Goal: Communication & Community: Answer question/provide support

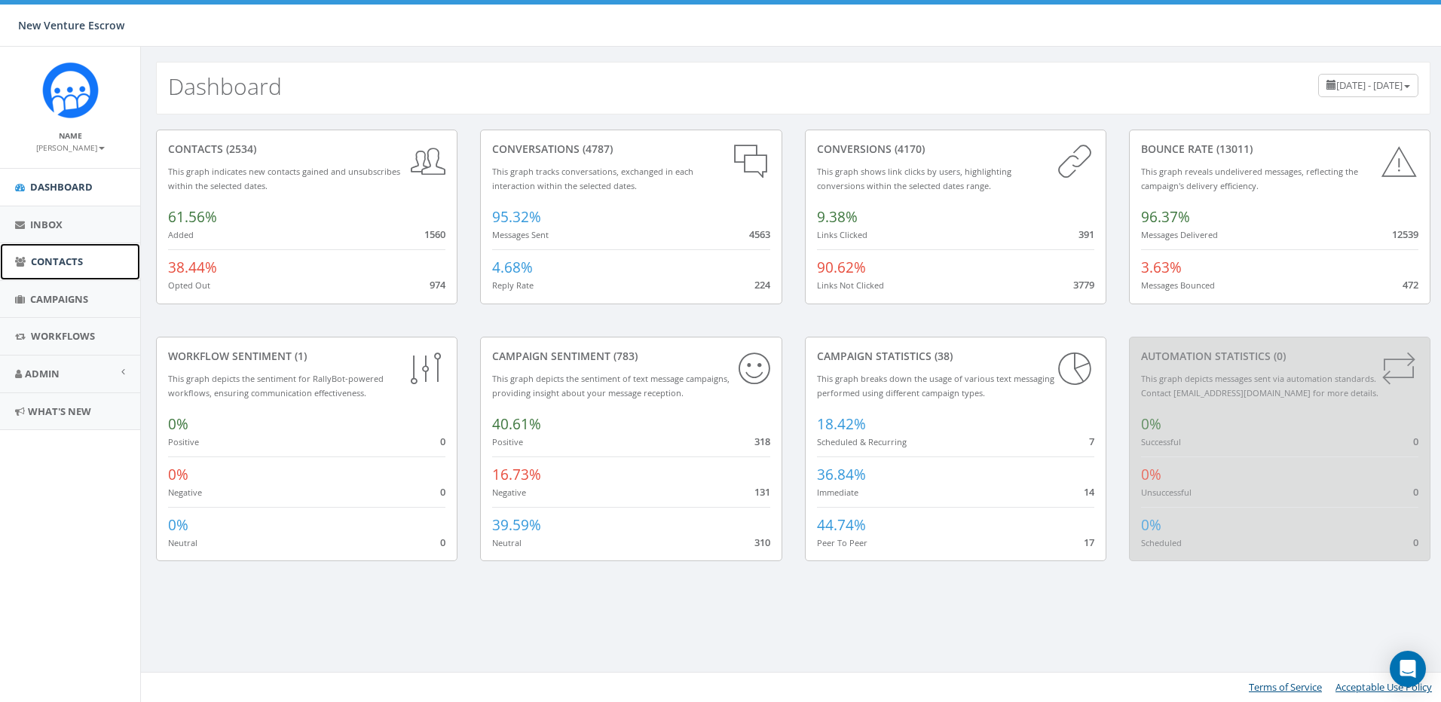
click at [28, 266] on link "Contacts" at bounding box center [70, 261] width 140 height 37
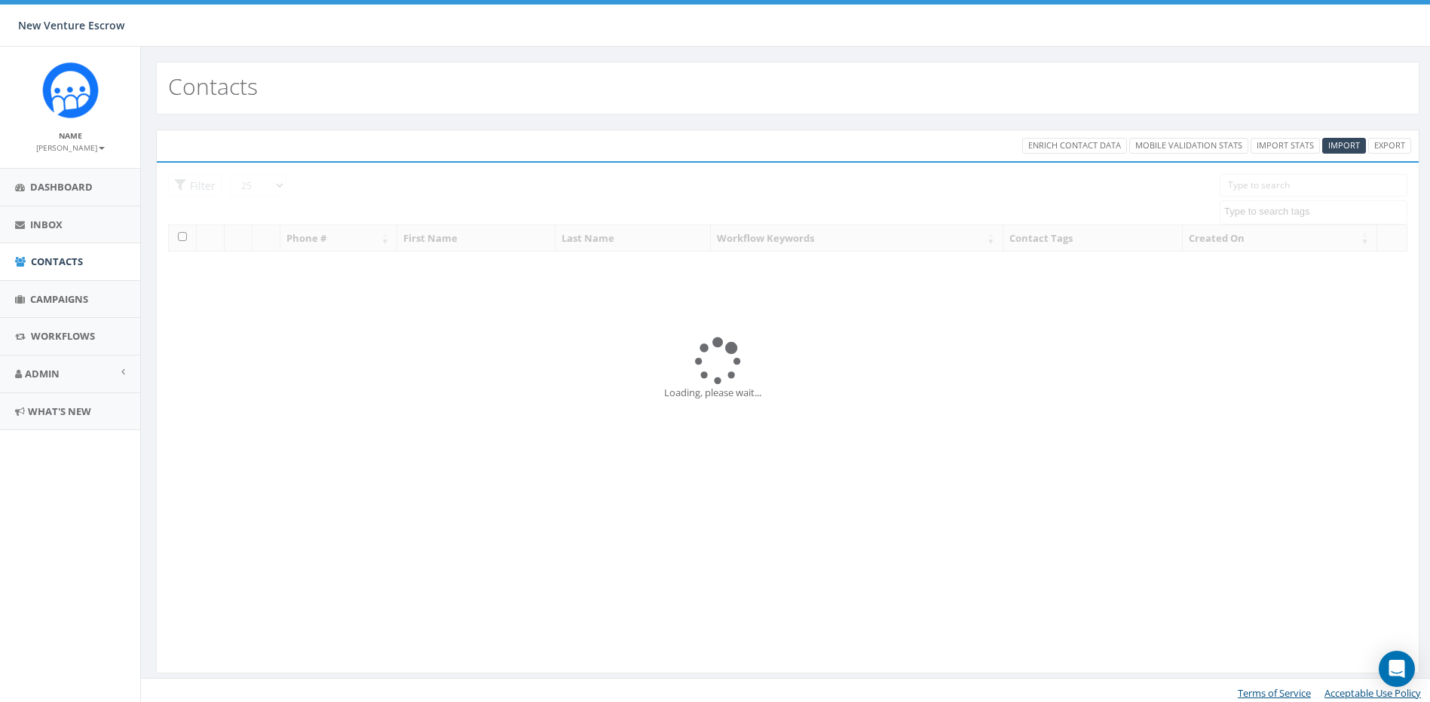
select select
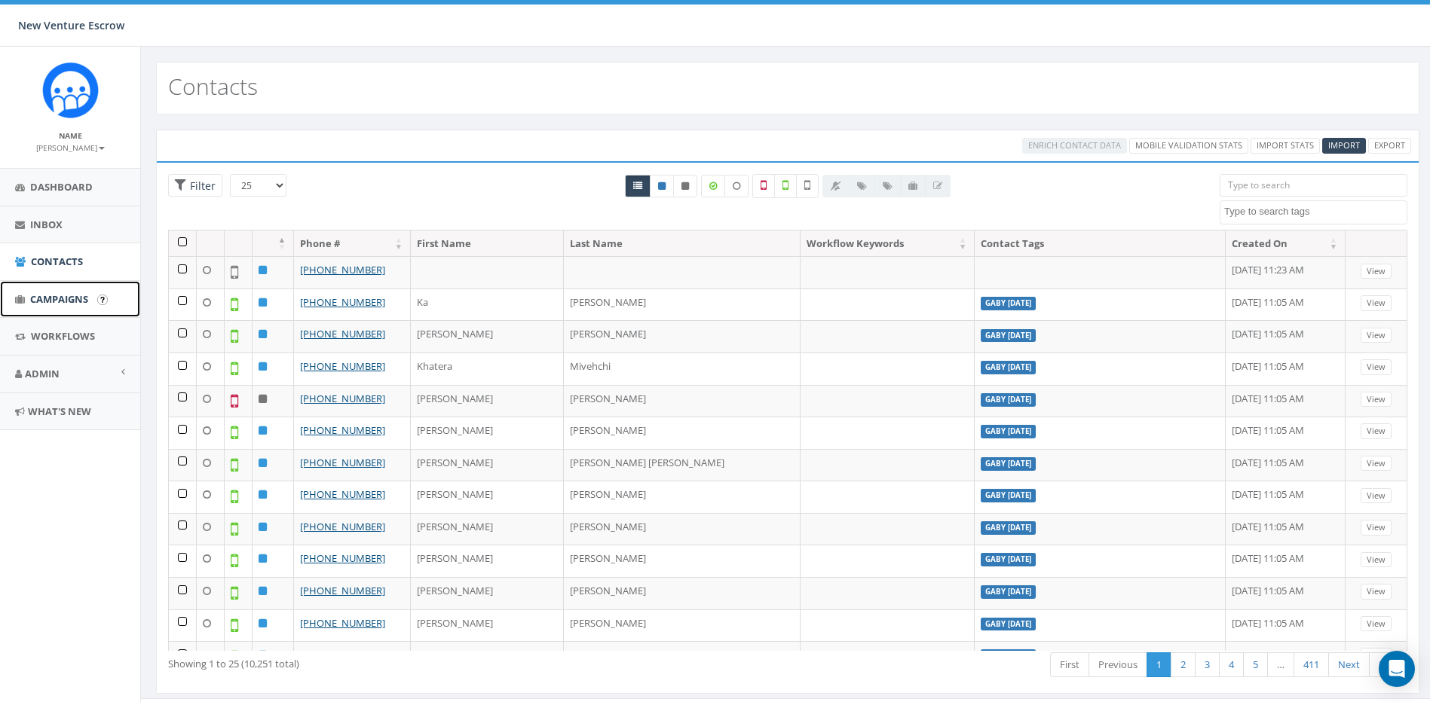
click at [63, 287] on link "Campaigns" at bounding box center [70, 299] width 140 height 37
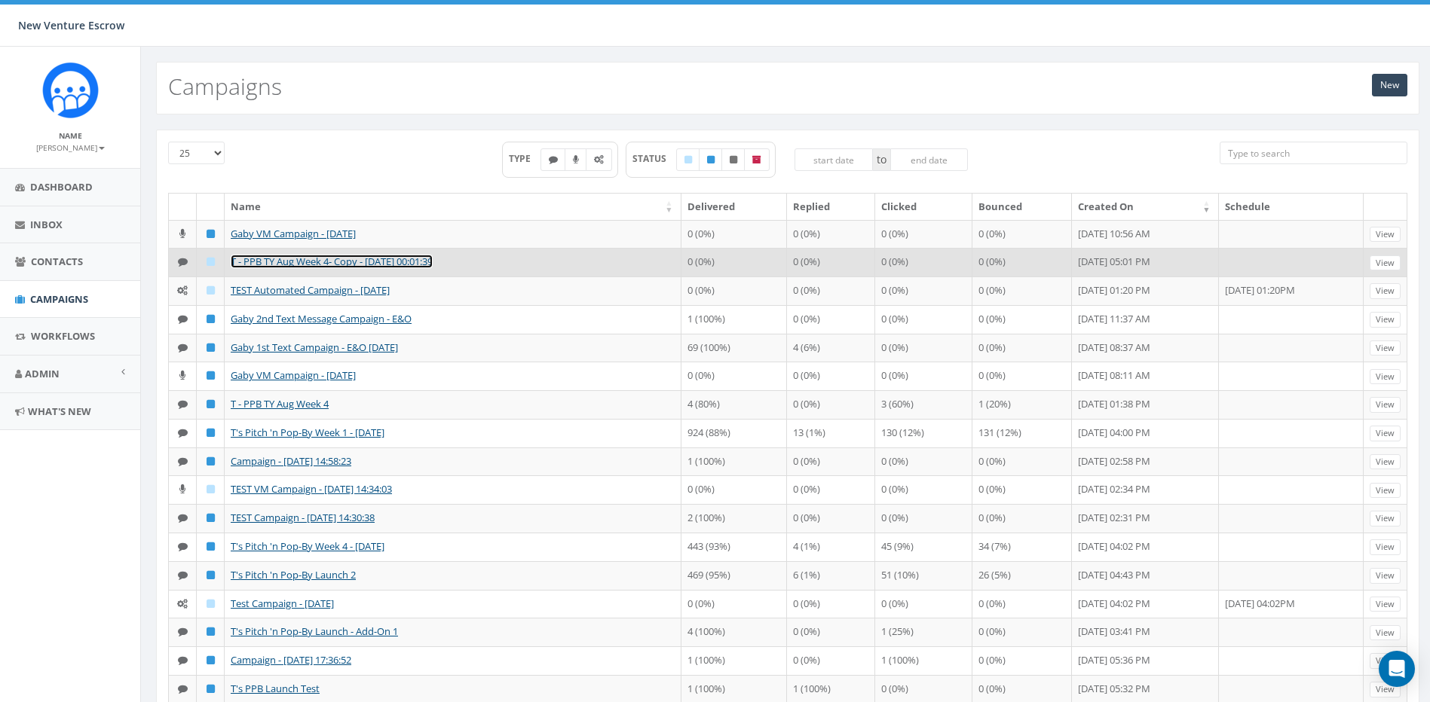
click at [362, 268] on link "T - PPB TY Aug Week 4- Copy - 2025-09-05 00:01:39" at bounding box center [332, 262] width 202 height 14
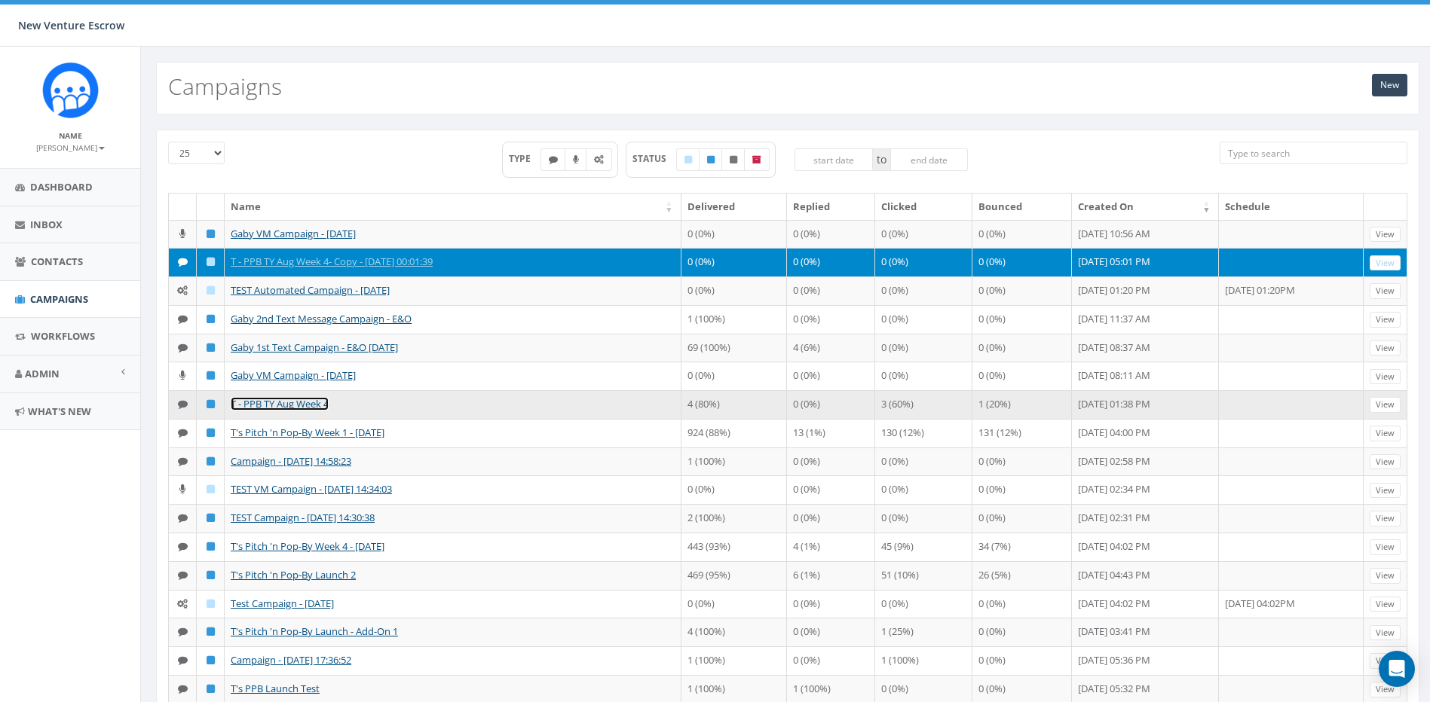
click at [289, 411] on link "T - PPB TY Aug Week 4" at bounding box center [280, 404] width 98 height 14
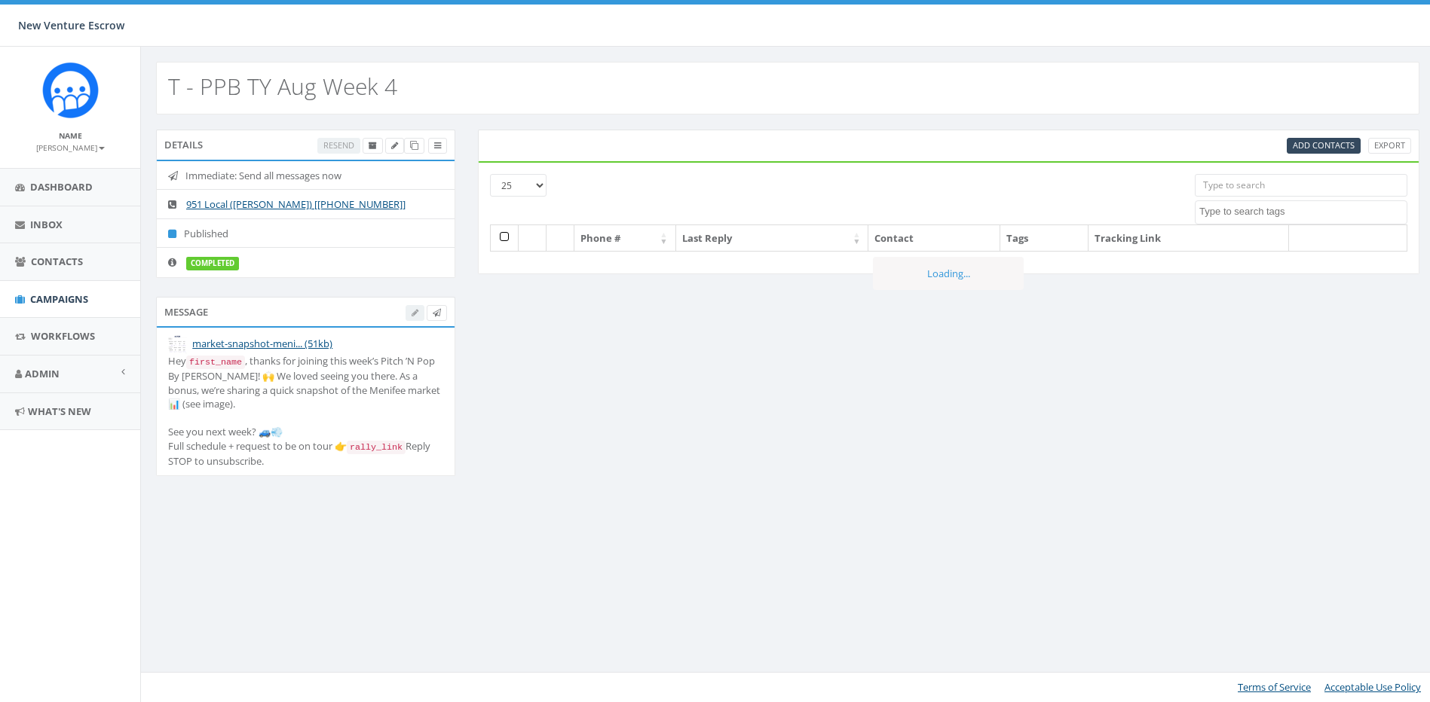
select select
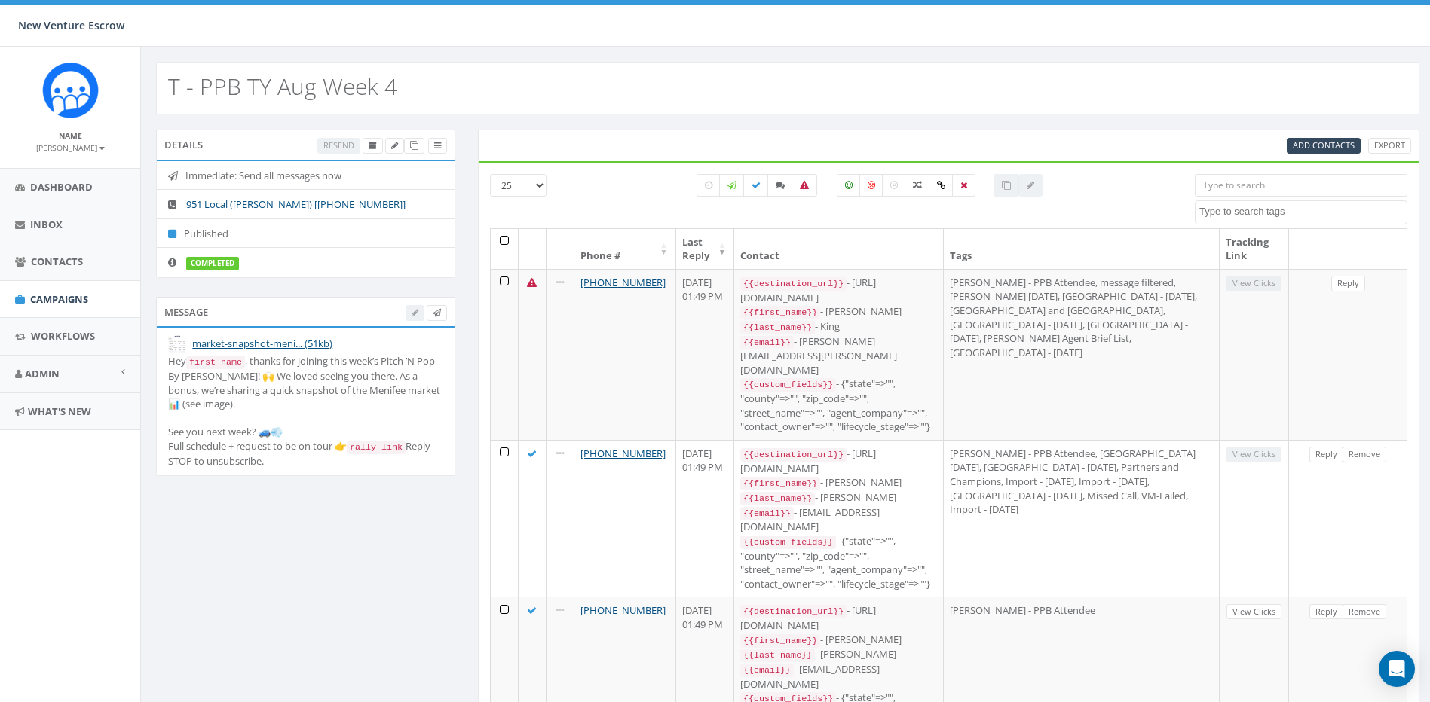
drag, startPoint x: 411, startPoint y: 206, endPoint x: 329, endPoint y: 209, distance: 81.5
click at [329, 209] on li "951 Local ([PERSON_NAME]) [[PHONE_NUMBER]]" at bounding box center [306, 204] width 298 height 30
copy link "[[PHONE_NUMBER]]"
click at [48, 222] on span "Inbox" at bounding box center [46, 225] width 32 height 14
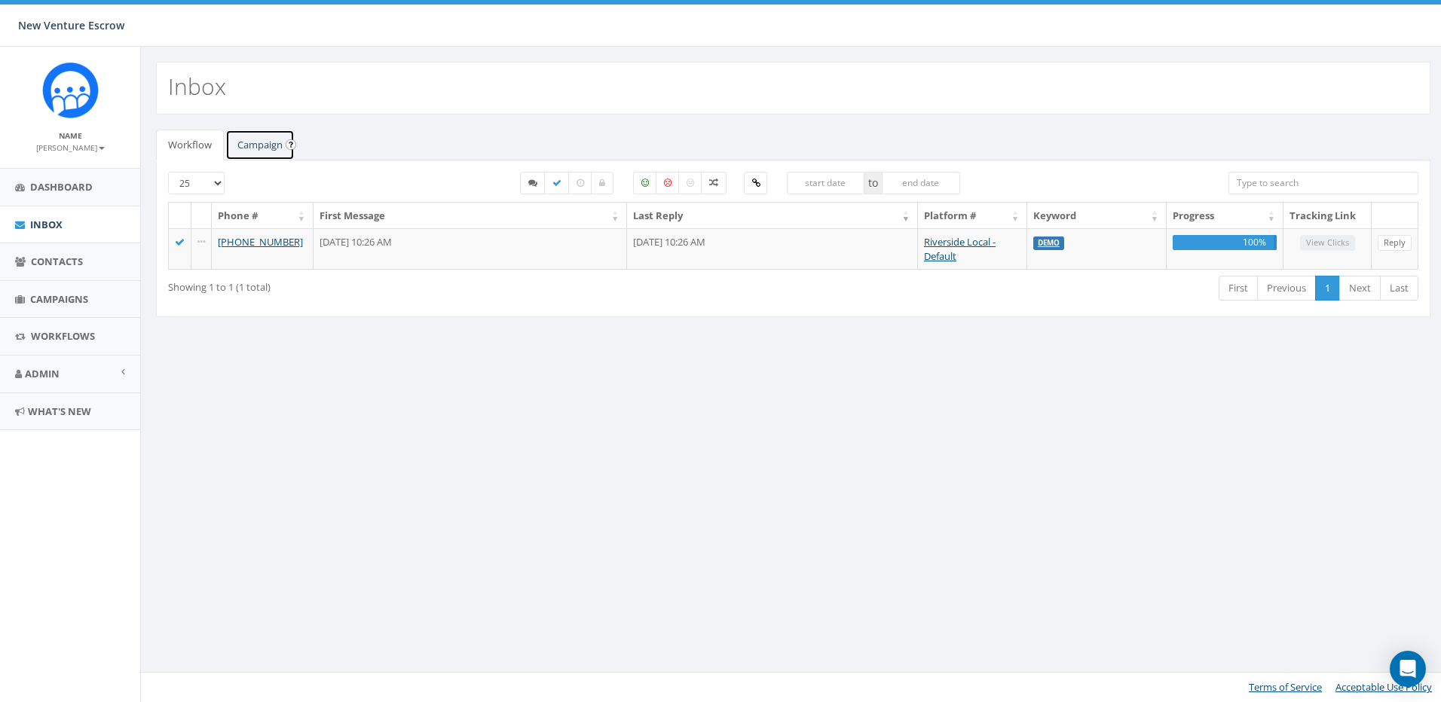
drag, startPoint x: 268, startPoint y: 154, endPoint x: 243, endPoint y: 154, distance: 24.1
click at [265, 152] on link "Campaign" at bounding box center [259, 145] width 69 height 31
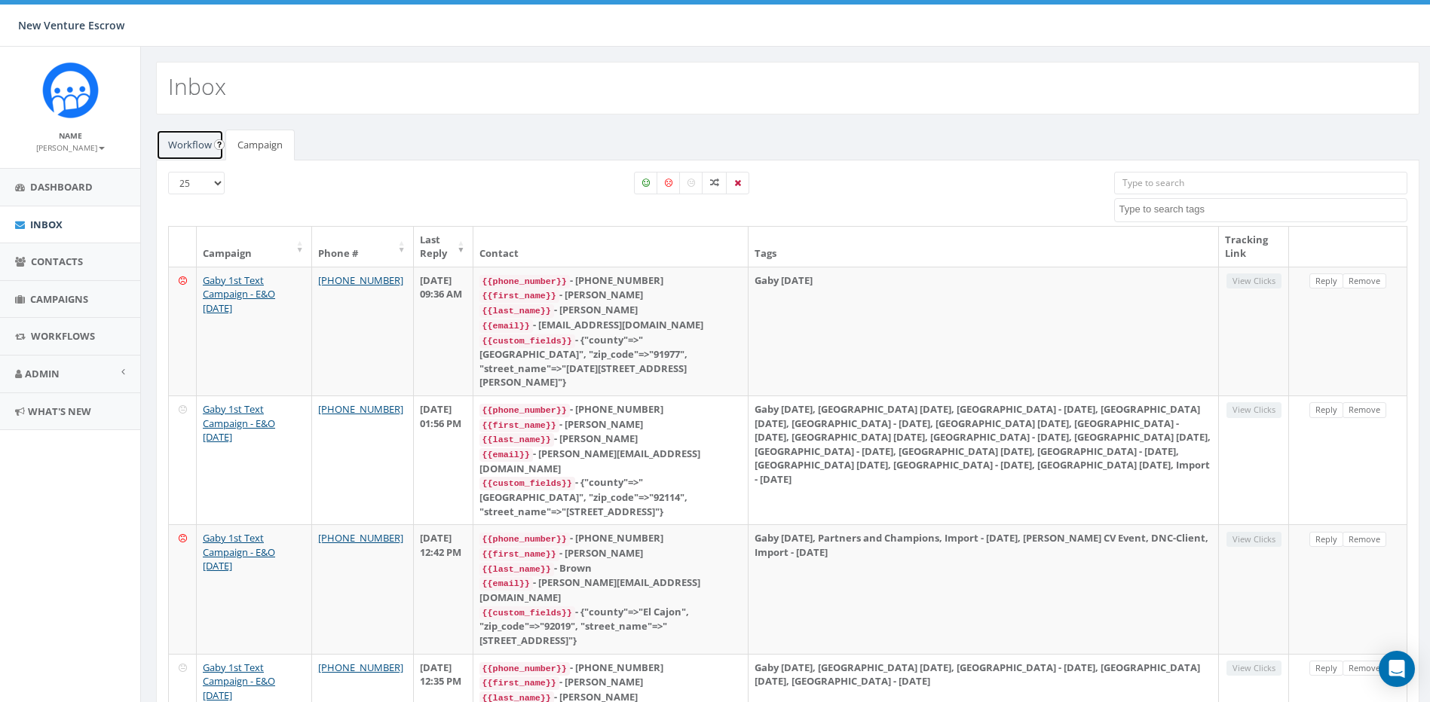
click at [189, 152] on link "Workflow" at bounding box center [190, 145] width 68 height 31
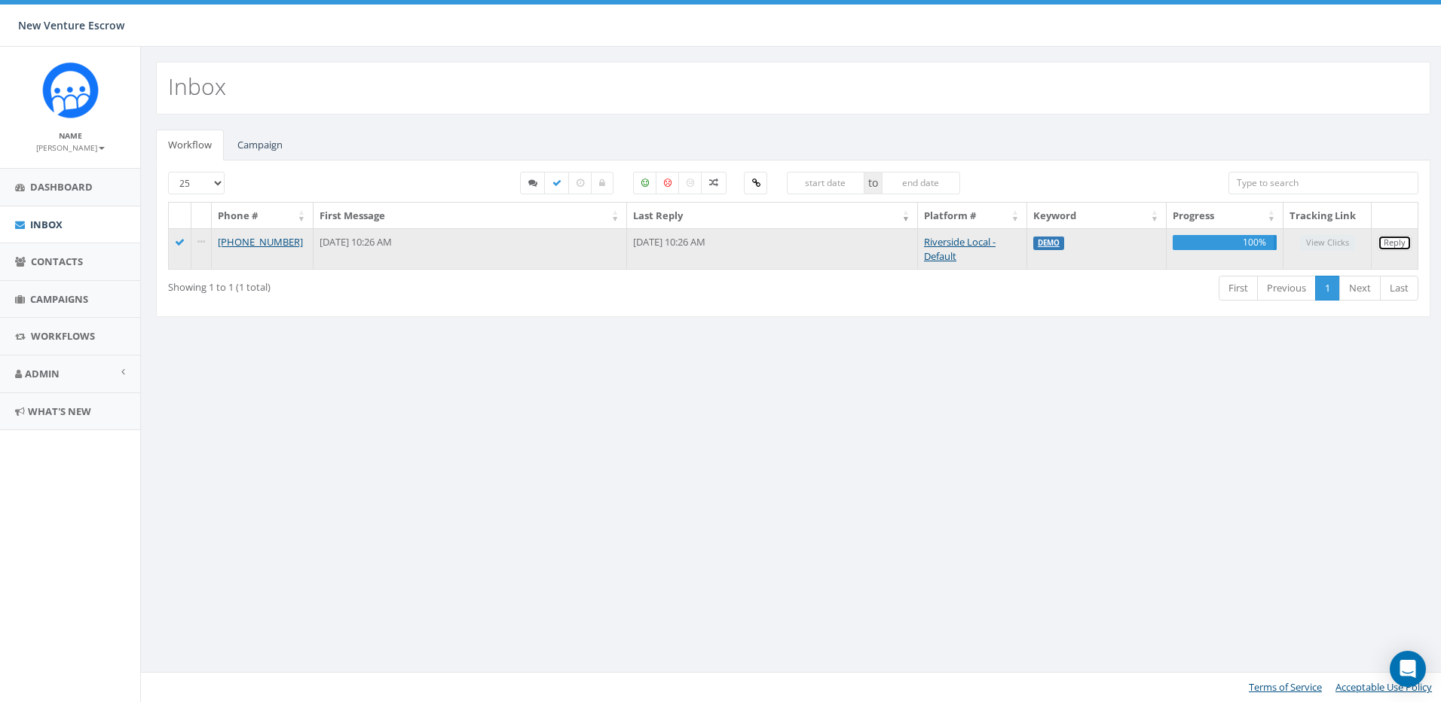
click at [1388, 243] on link "Reply" at bounding box center [1395, 243] width 34 height 16
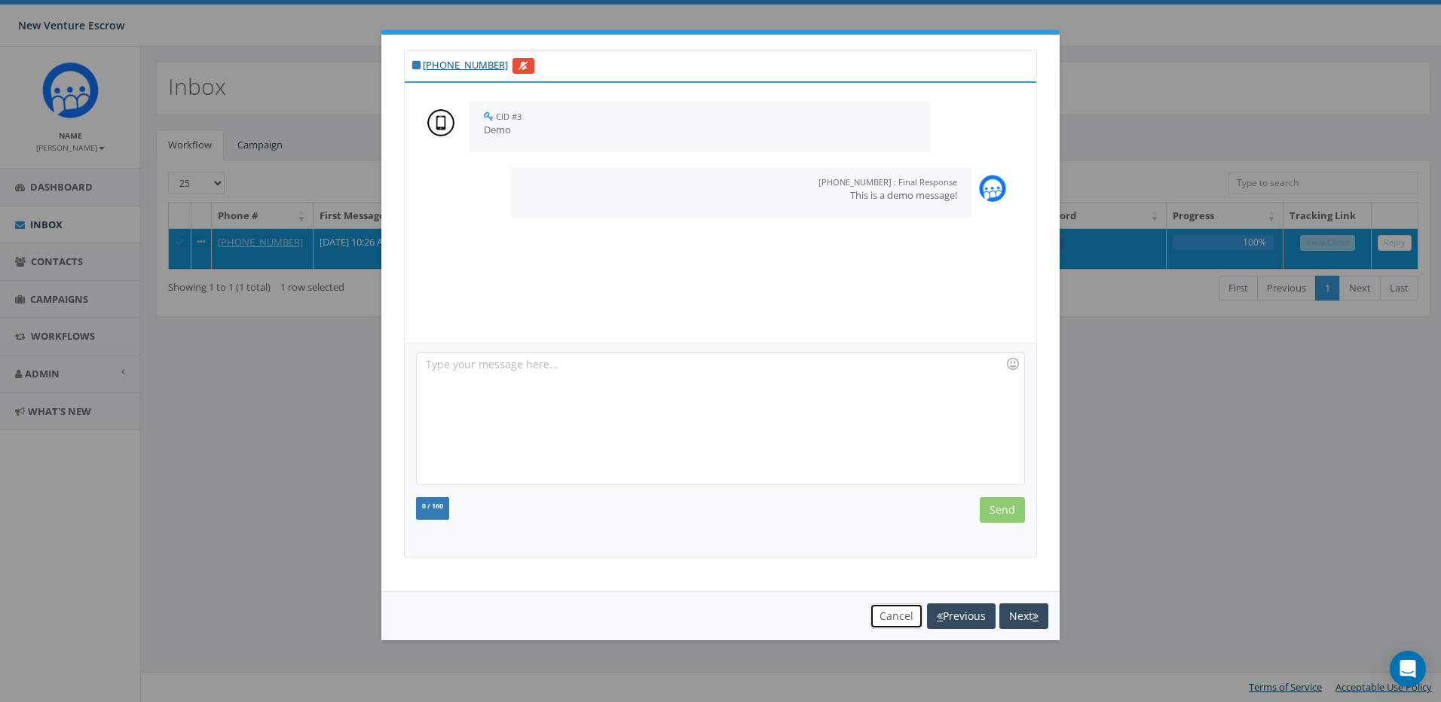
click at [899, 604] on button "Cancel" at bounding box center [897, 617] width 54 height 26
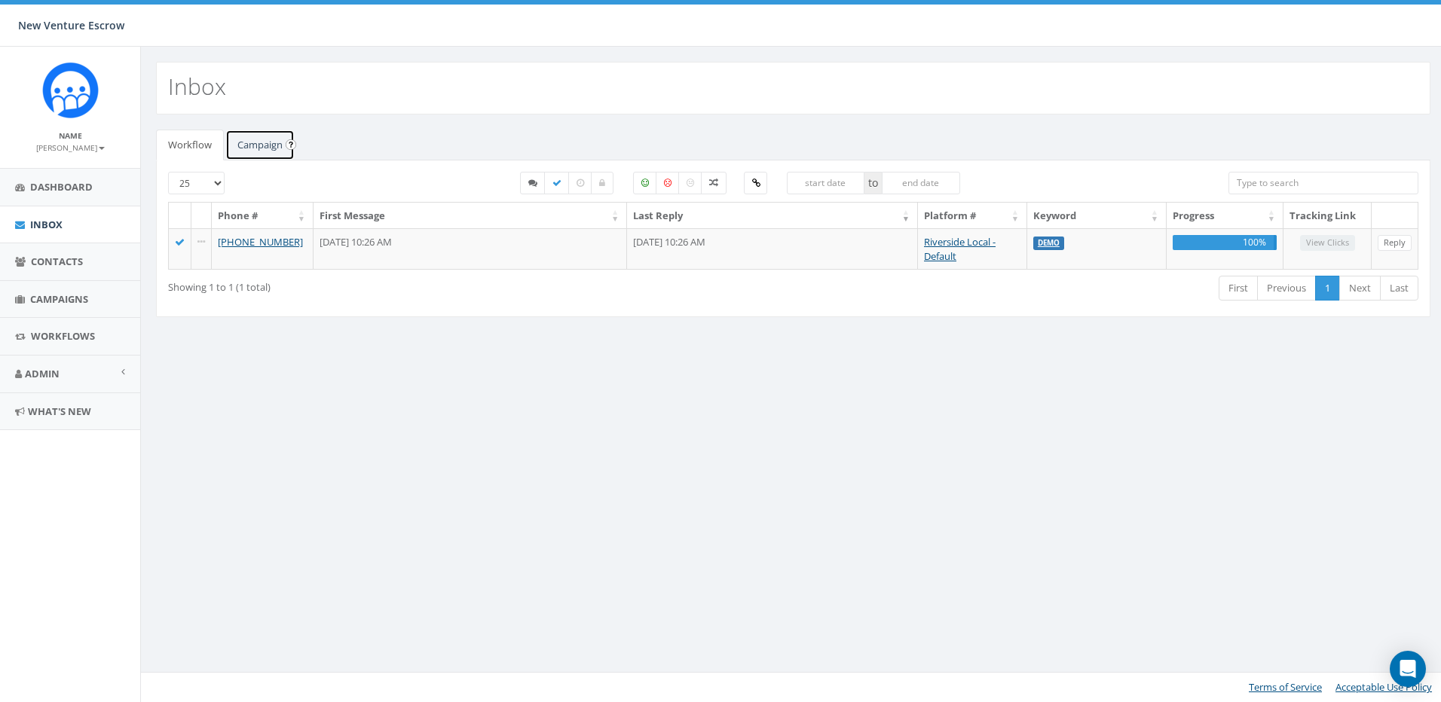
click at [262, 148] on link "Campaign" at bounding box center [259, 145] width 69 height 31
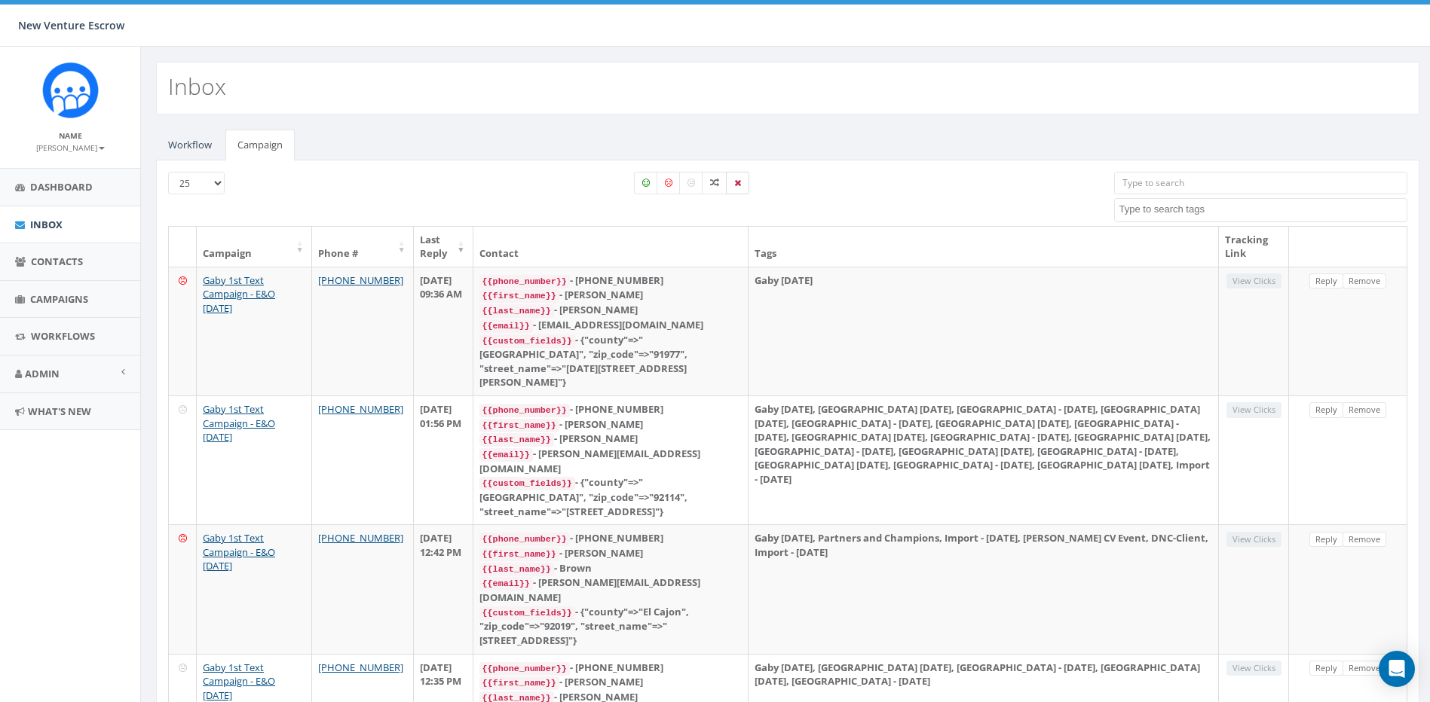
drag, startPoint x: 1009, startPoint y: 127, endPoint x: 739, endPoint y: 194, distance: 278.0
click at [63, 294] on span "Campaigns" at bounding box center [59, 299] width 58 height 14
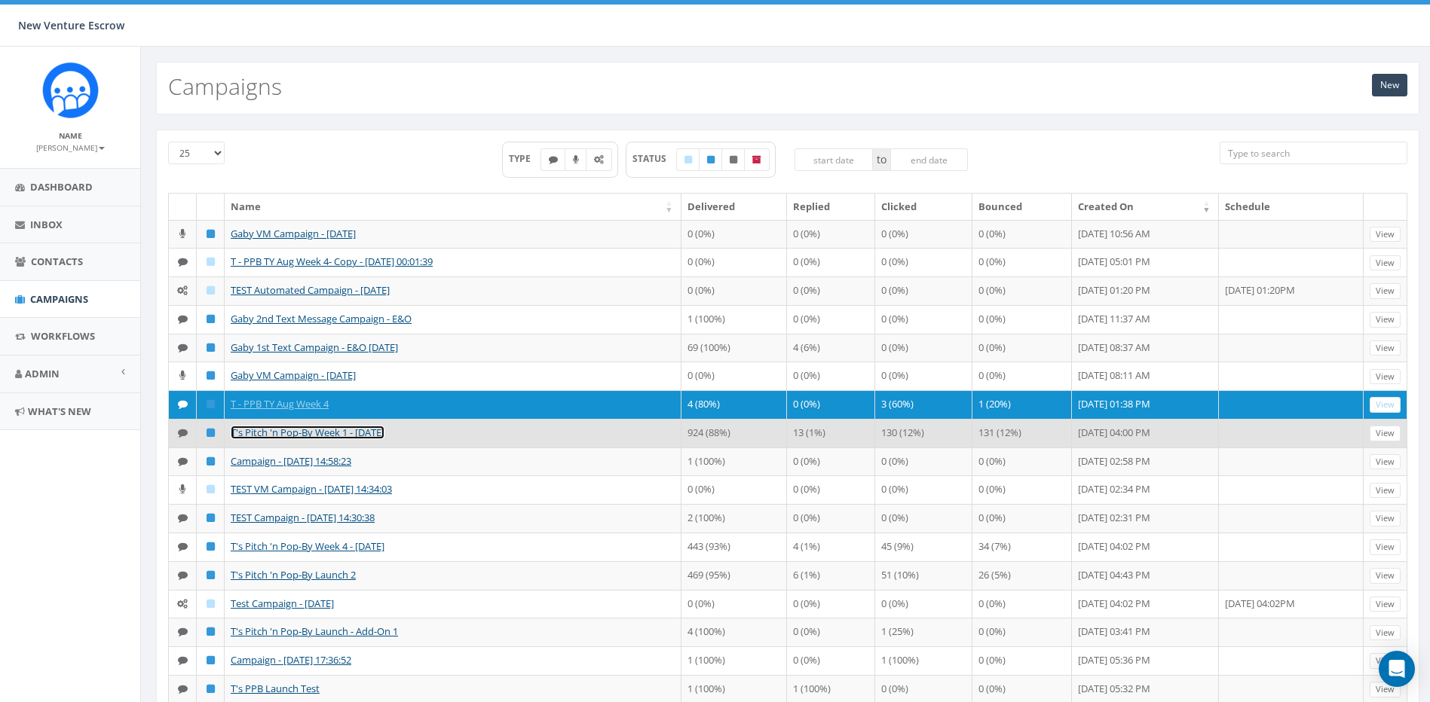
click at [296, 439] on link "T's Pitch 'n Pop-By Week 1 - [DATE]" at bounding box center [308, 433] width 154 height 14
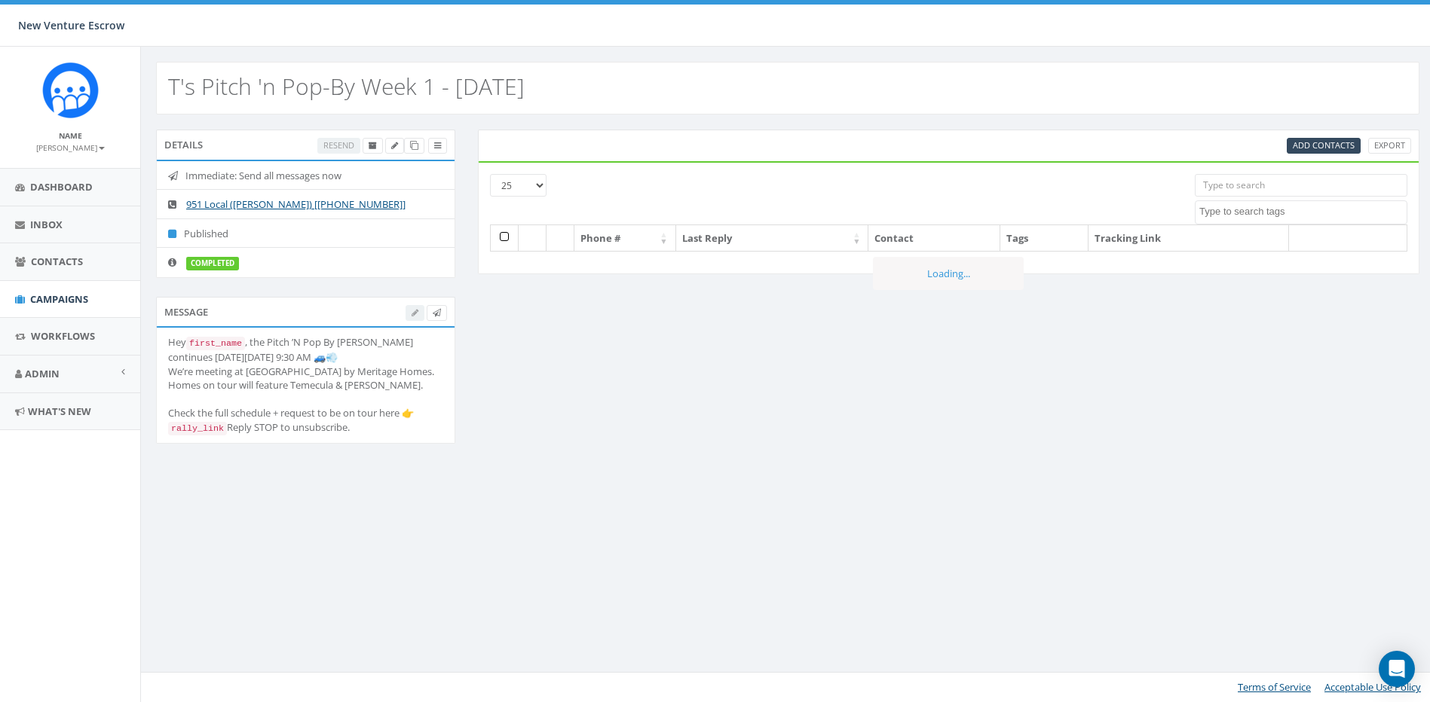
select select
click at [1240, 190] on input "search" at bounding box center [1301, 185] width 213 height 23
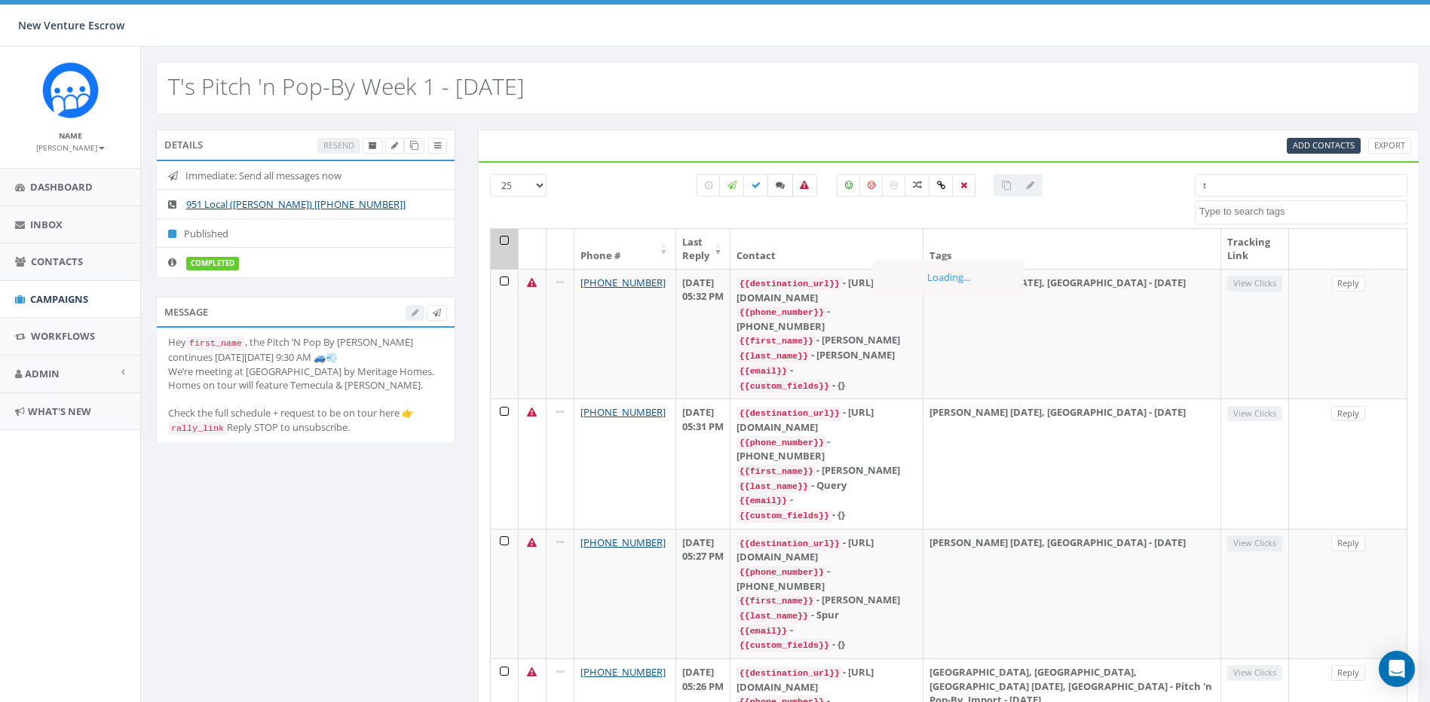
type input "t"
click at [785, 188] on label at bounding box center [780, 185] width 26 height 23
checkbox input "true"
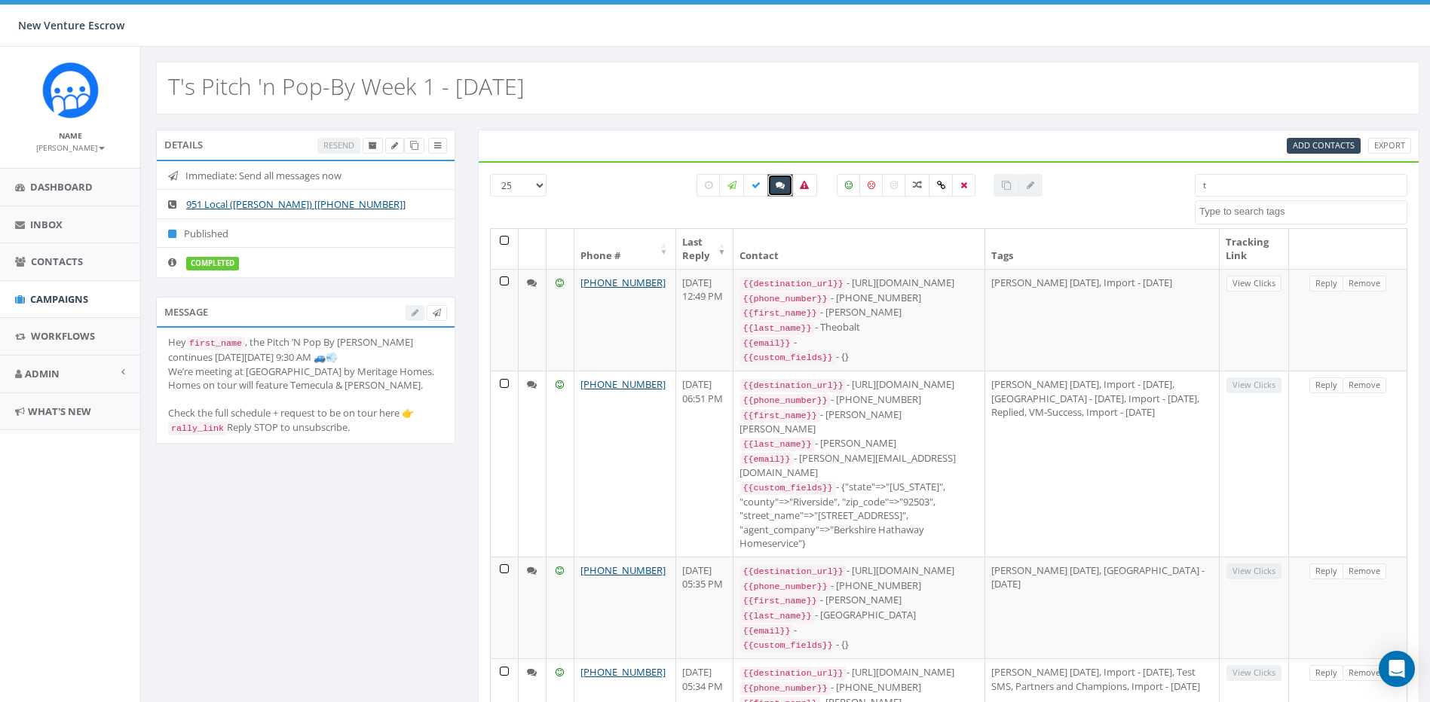
drag, startPoint x: 1293, startPoint y: 182, endPoint x: 1005, endPoint y: 183, distance: 287.9
click at [1012, 183] on div "25 50 100 All 0 contact(s) on current page All 1055 contact(s) filtered t 2024/…" at bounding box center [949, 201] width 941 height 54
click at [1051, 112] on div "T's Pitch 'n Pop-By Week 1 - [DATE]" at bounding box center [787, 88] width 1263 height 53
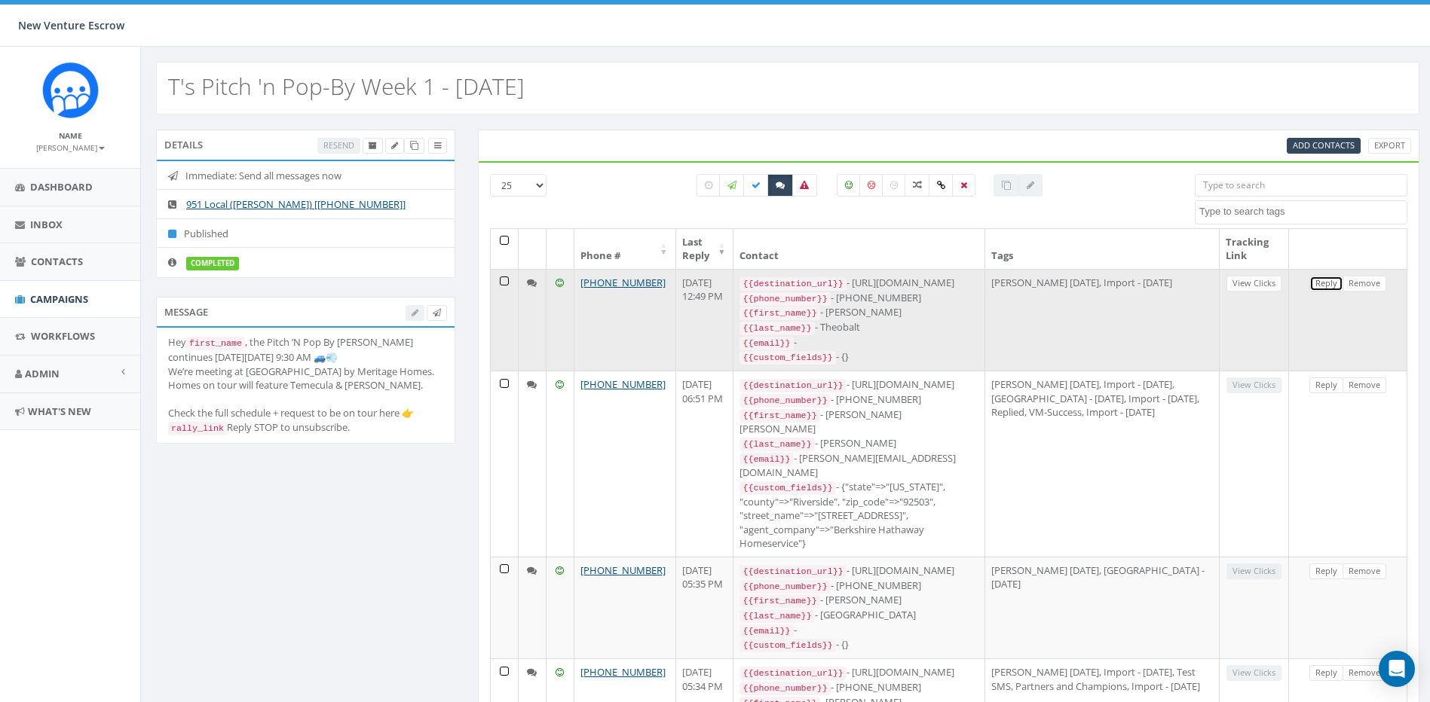
click at [1321, 288] on link "Reply" at bounding box center [1326, 284] width 34 height 16
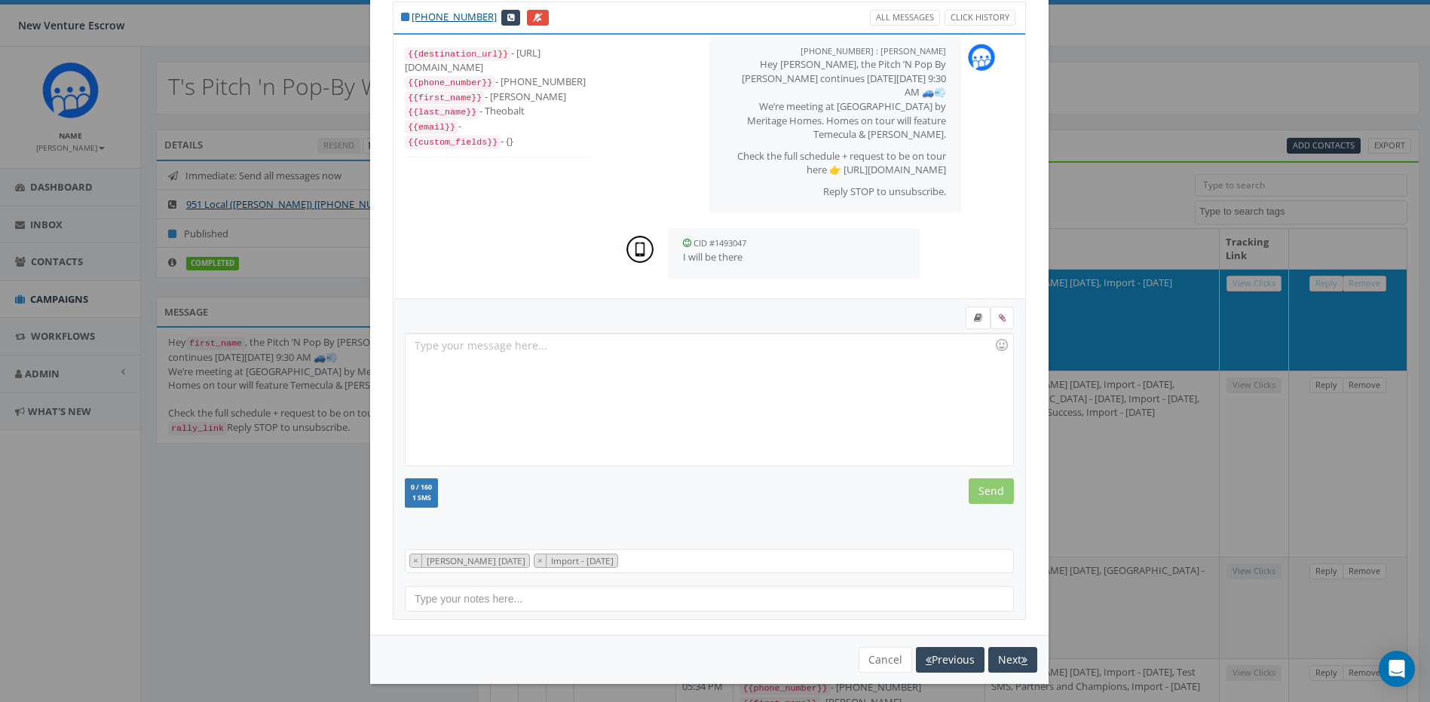
scroll to position [53, 0]
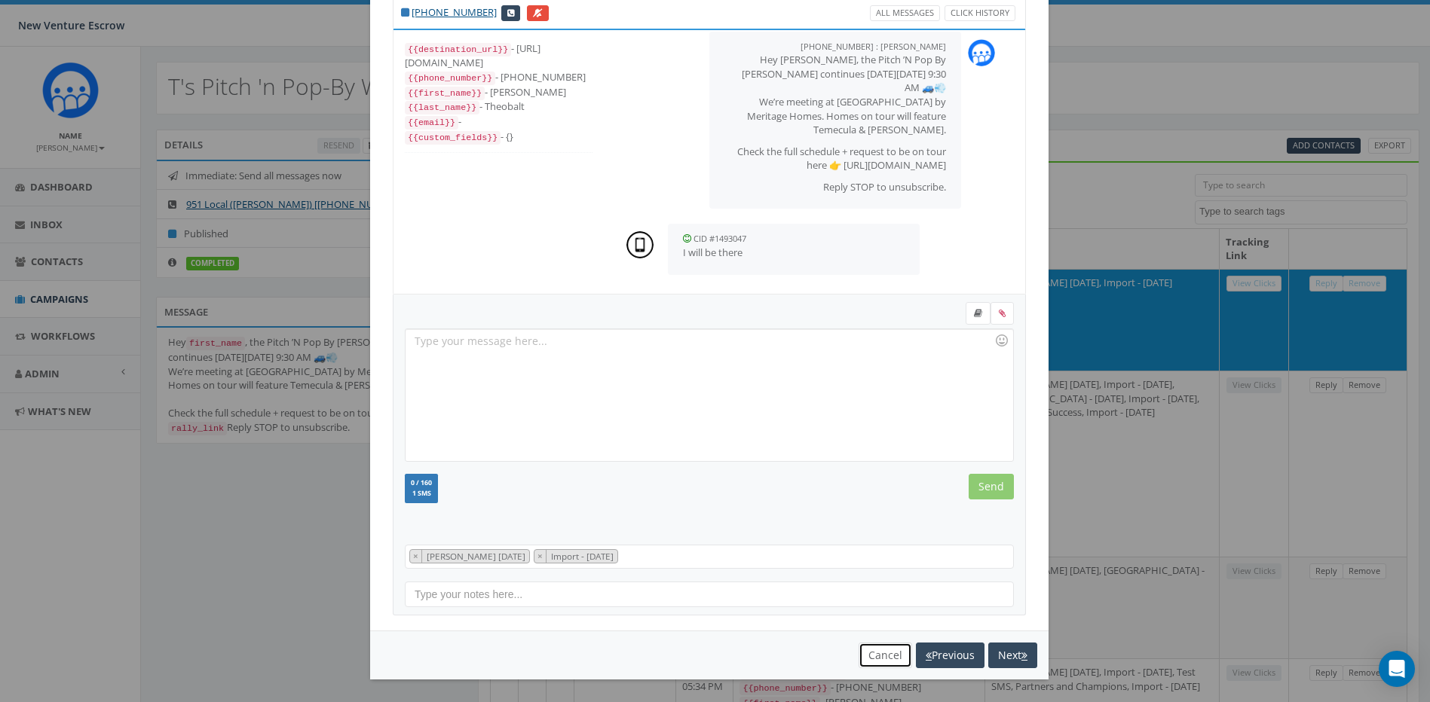
click at [889, 650] on button "Cancel" at bounding box center [885, 656] width 54 height 26
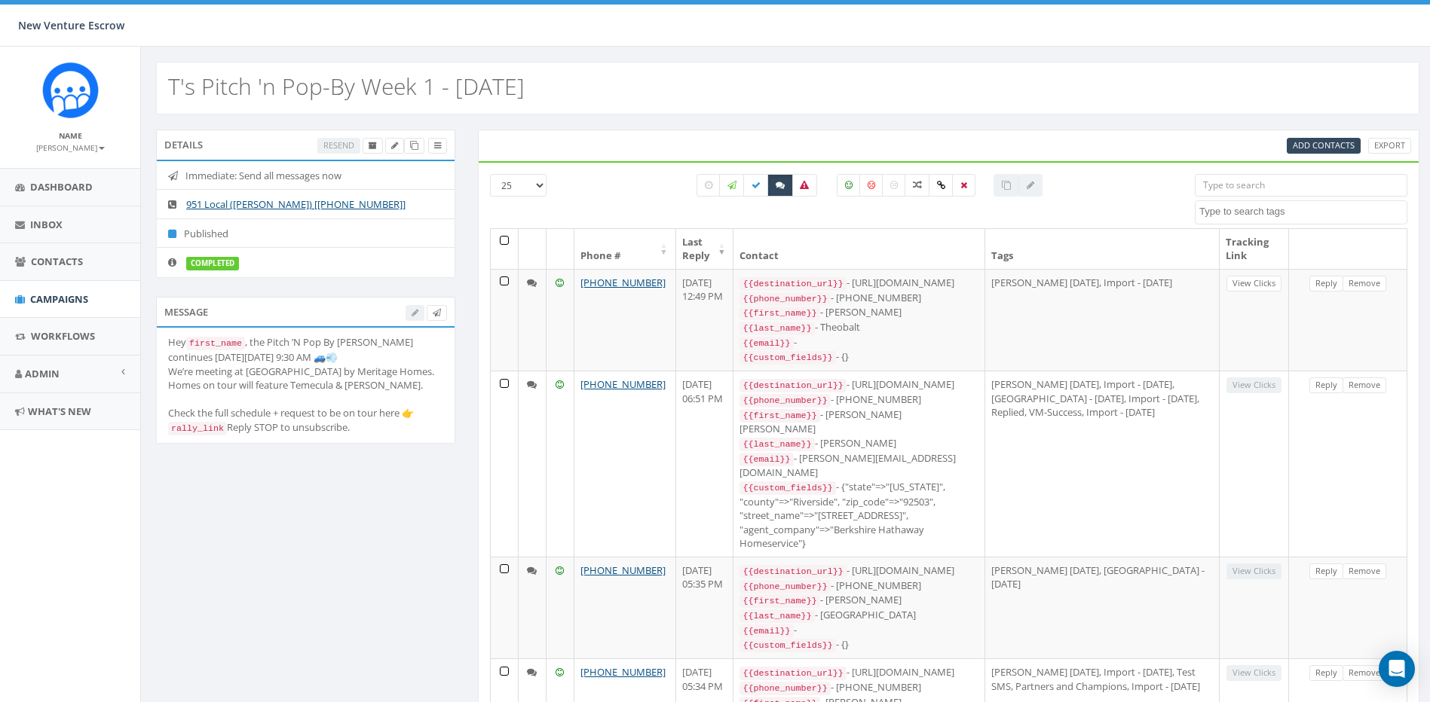
click at [1315, 384] on link "Reply" at bounding box center [1326, 386] width 34 height 16
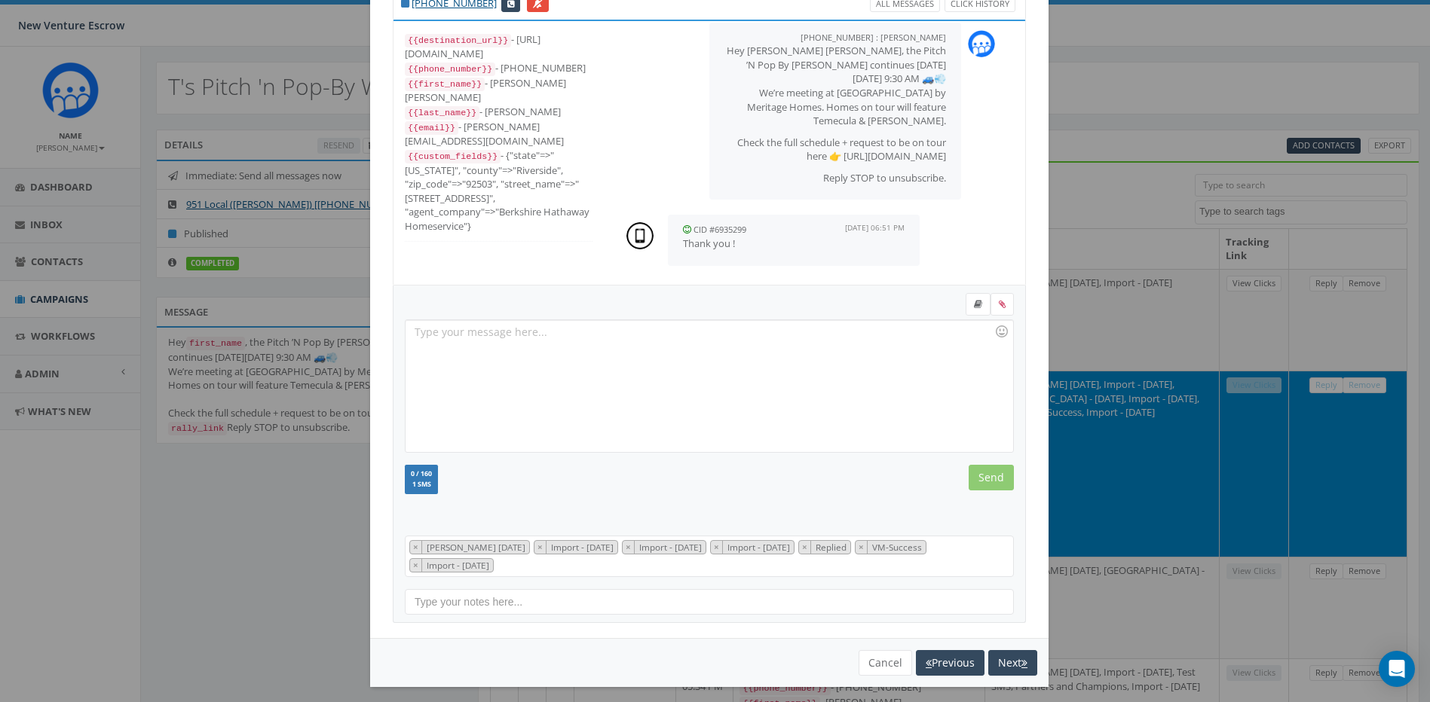
scroll to position [69, 0]
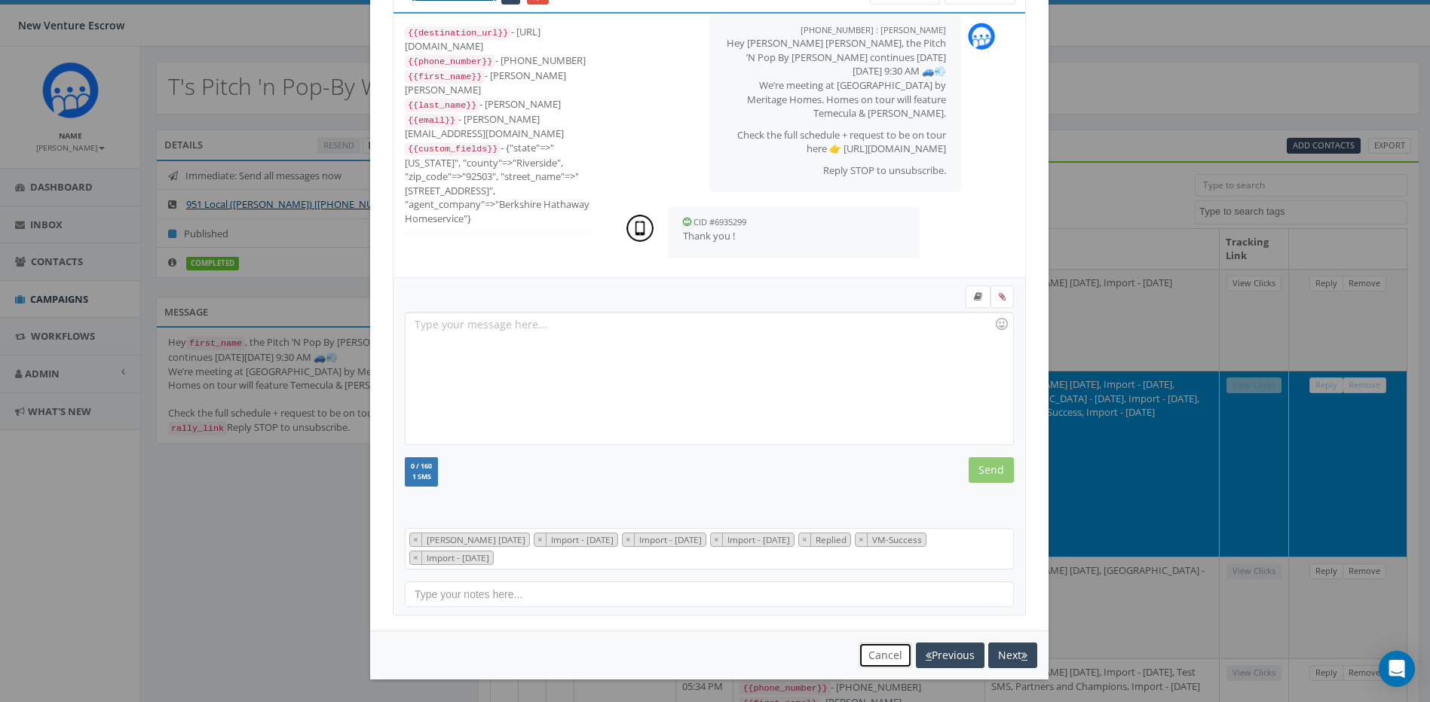
click at [893, 653] on button "Cancel" at bounding box center [885, 656] width 54 height 26
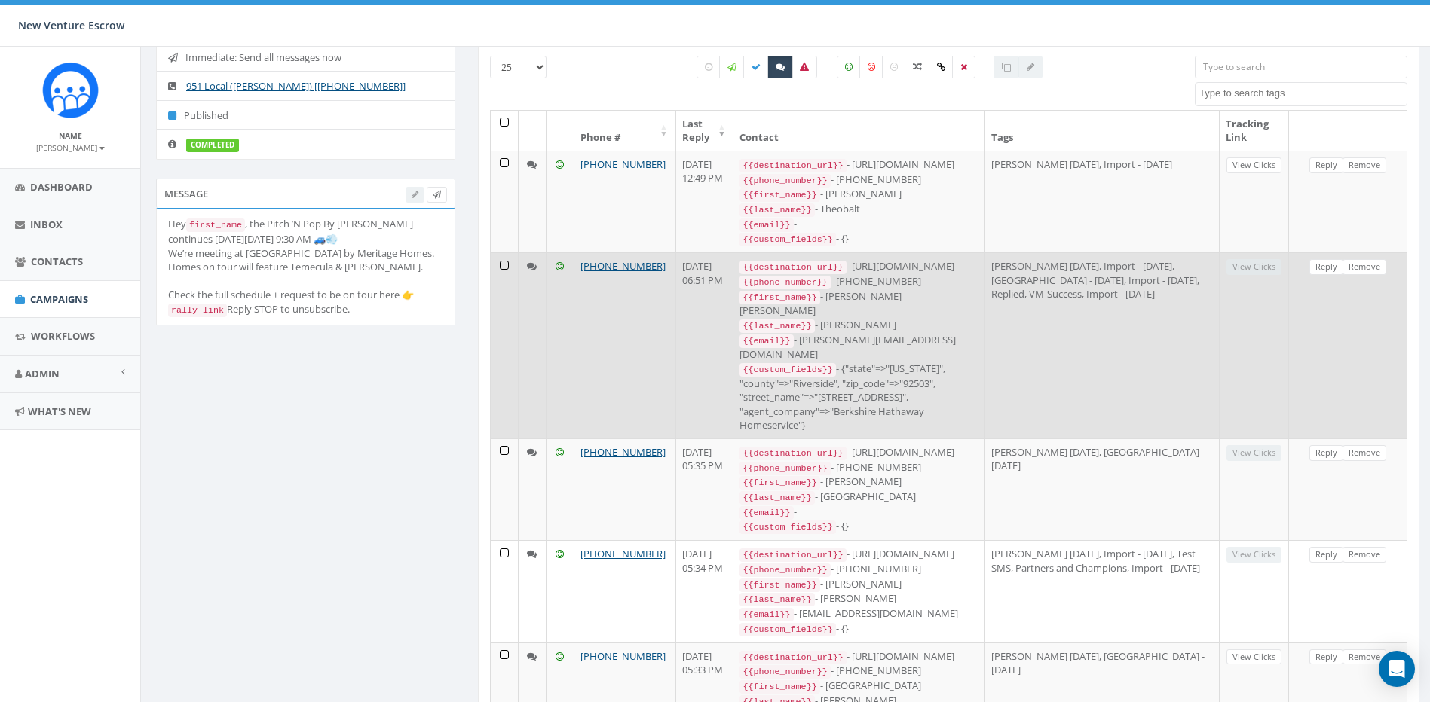
scroll to position [151, 0]
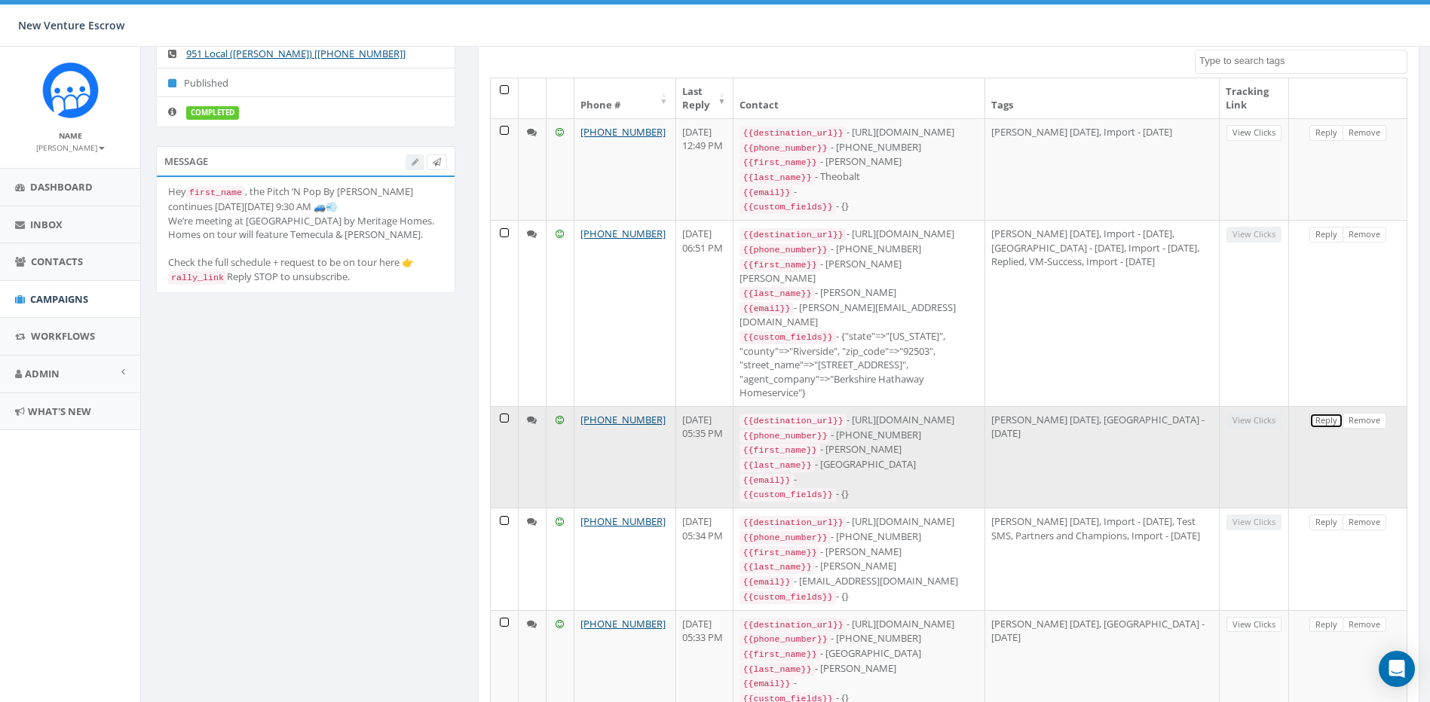
click at [1313, 413] on link "Reply" at bounding box center [1326, 421] width 34 height 16
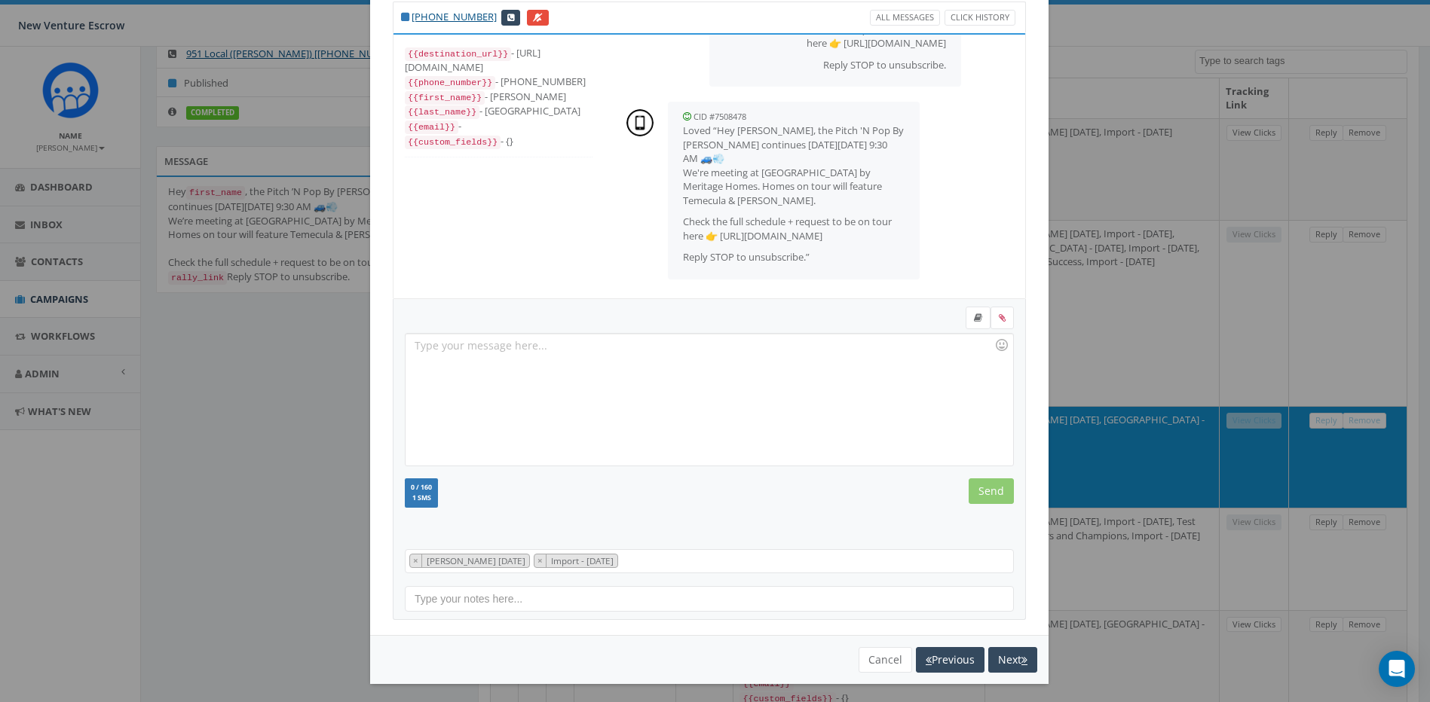
scroll to position [53, 0]
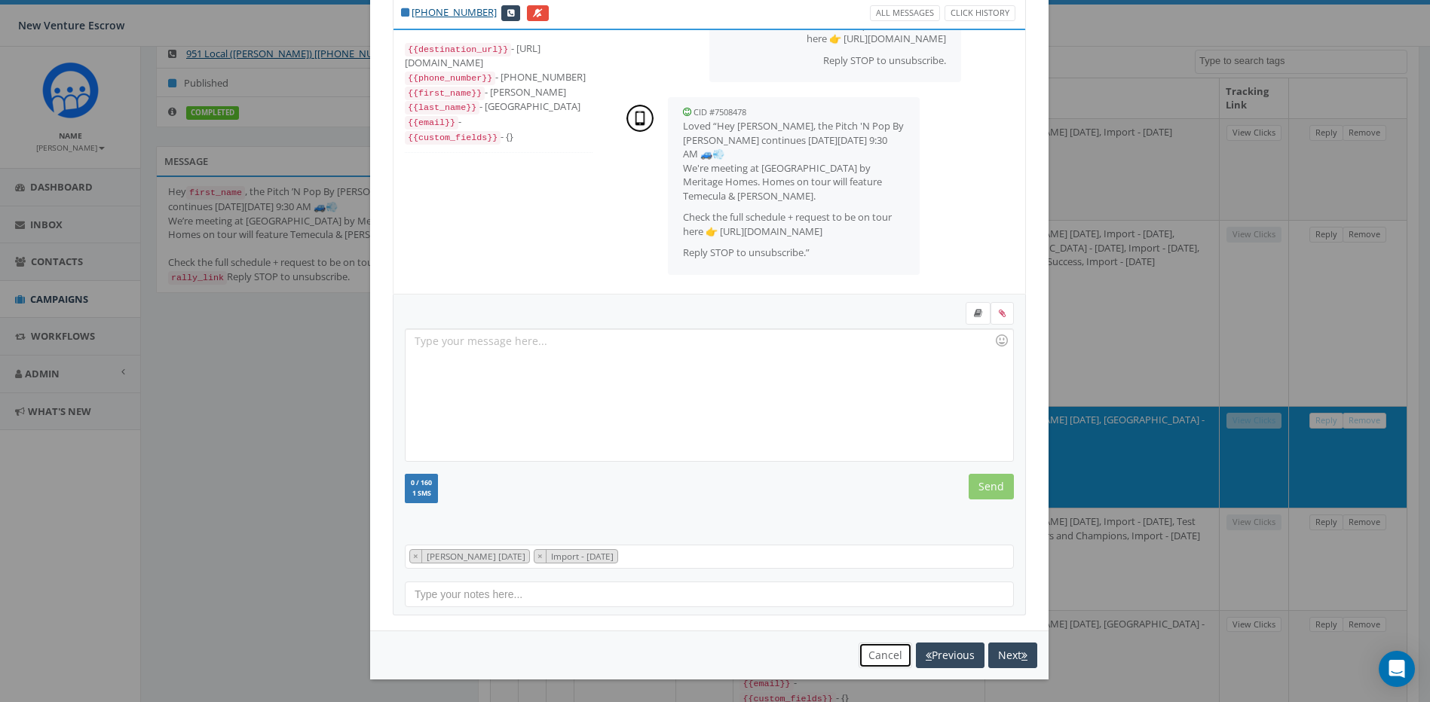
click at [886, 645] on button "Cancel" at bounding box center [885, 656] width 54 height 26
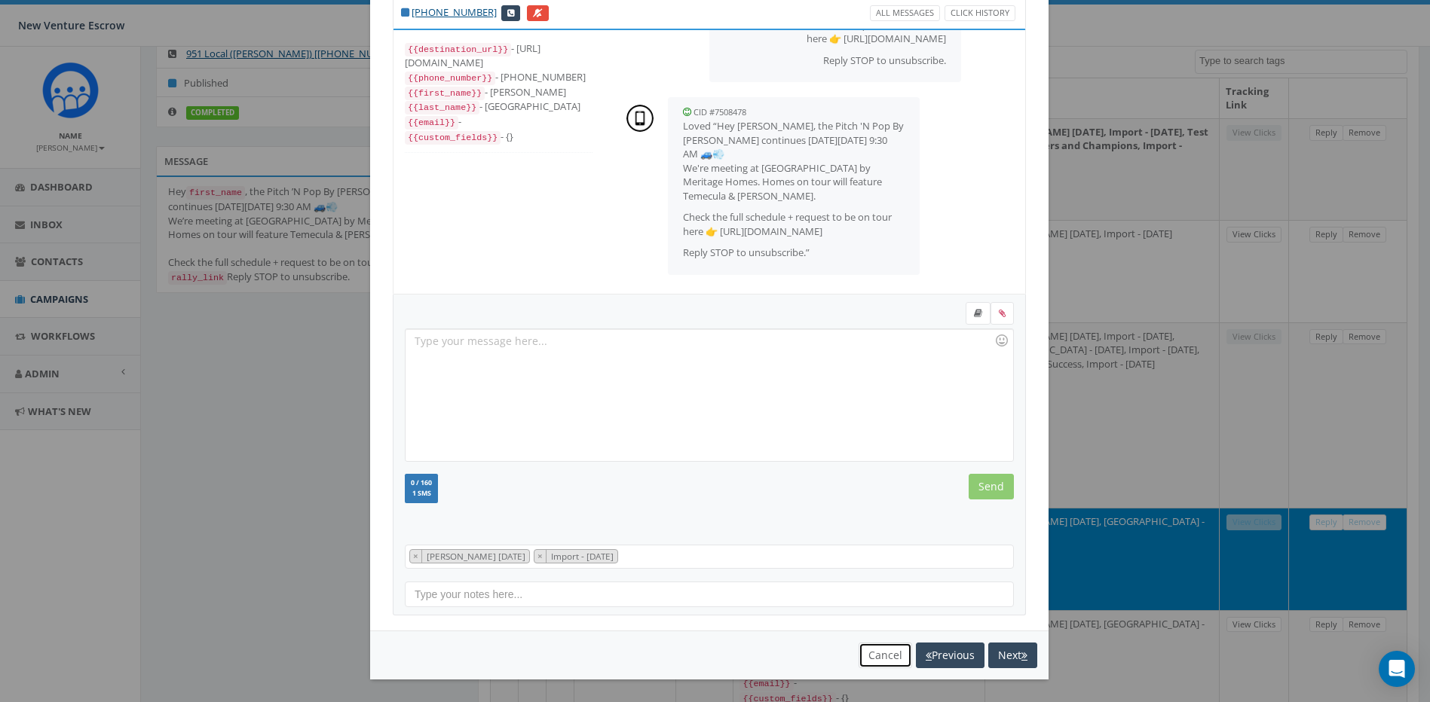
click at [874, 653] on button "Cancel" at bounding box center [885, 656] width 54 height 26
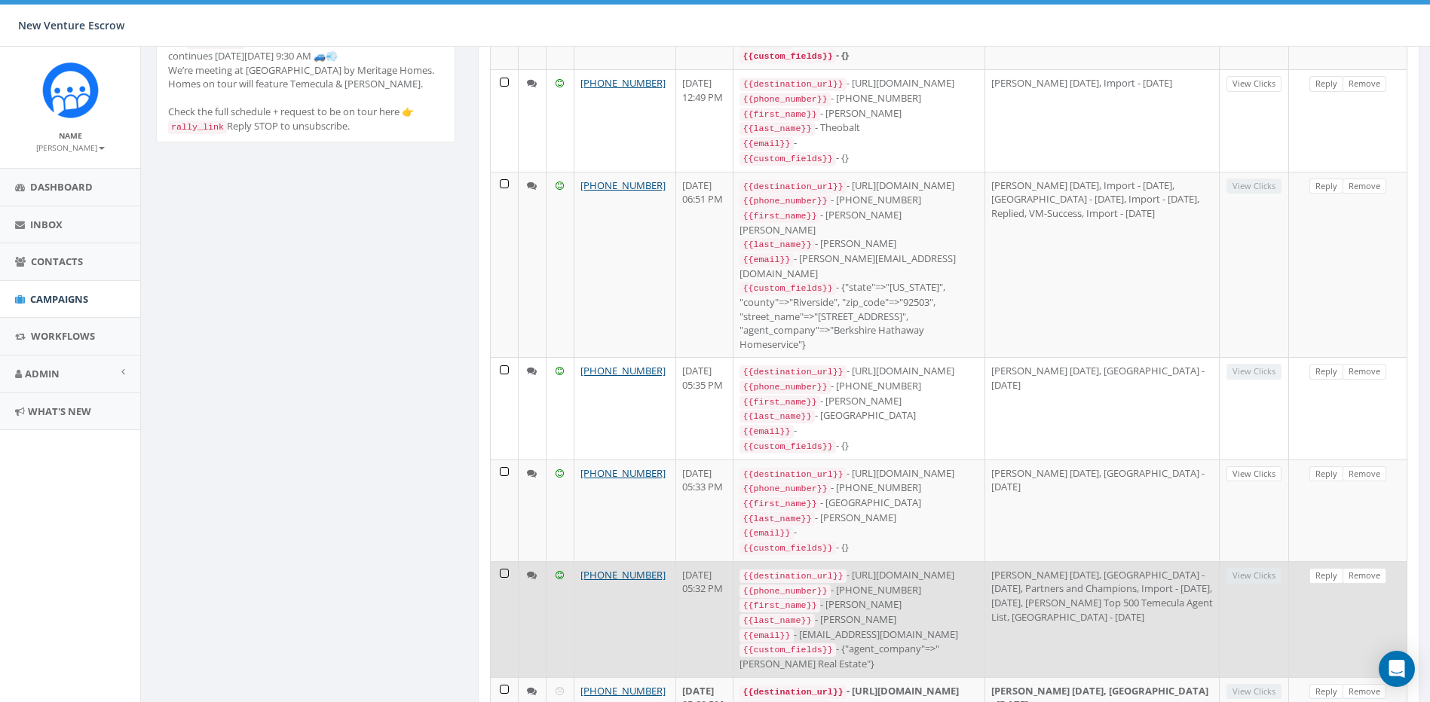
scroll to position [268, 0]
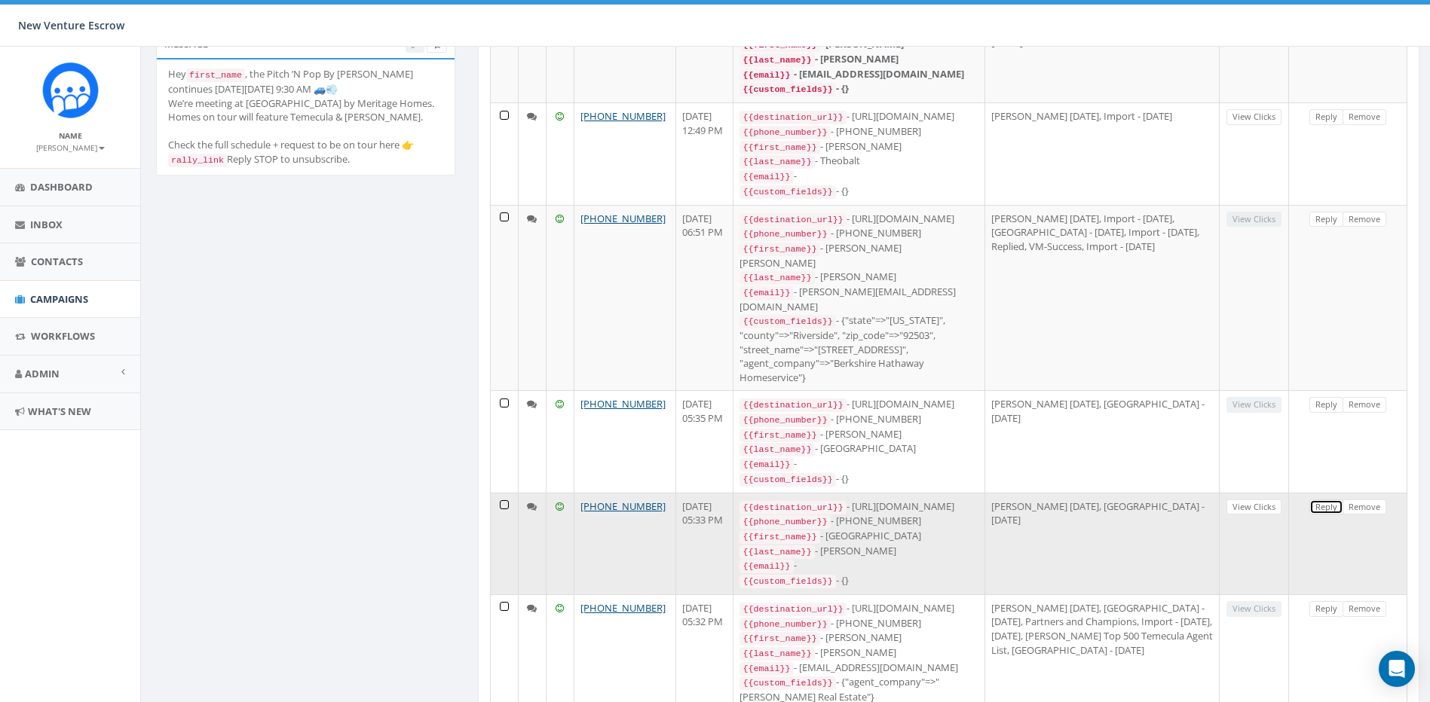
click at [1327, 500] on link "Reply" at bounding box center [1326, 508] width 34 height 16
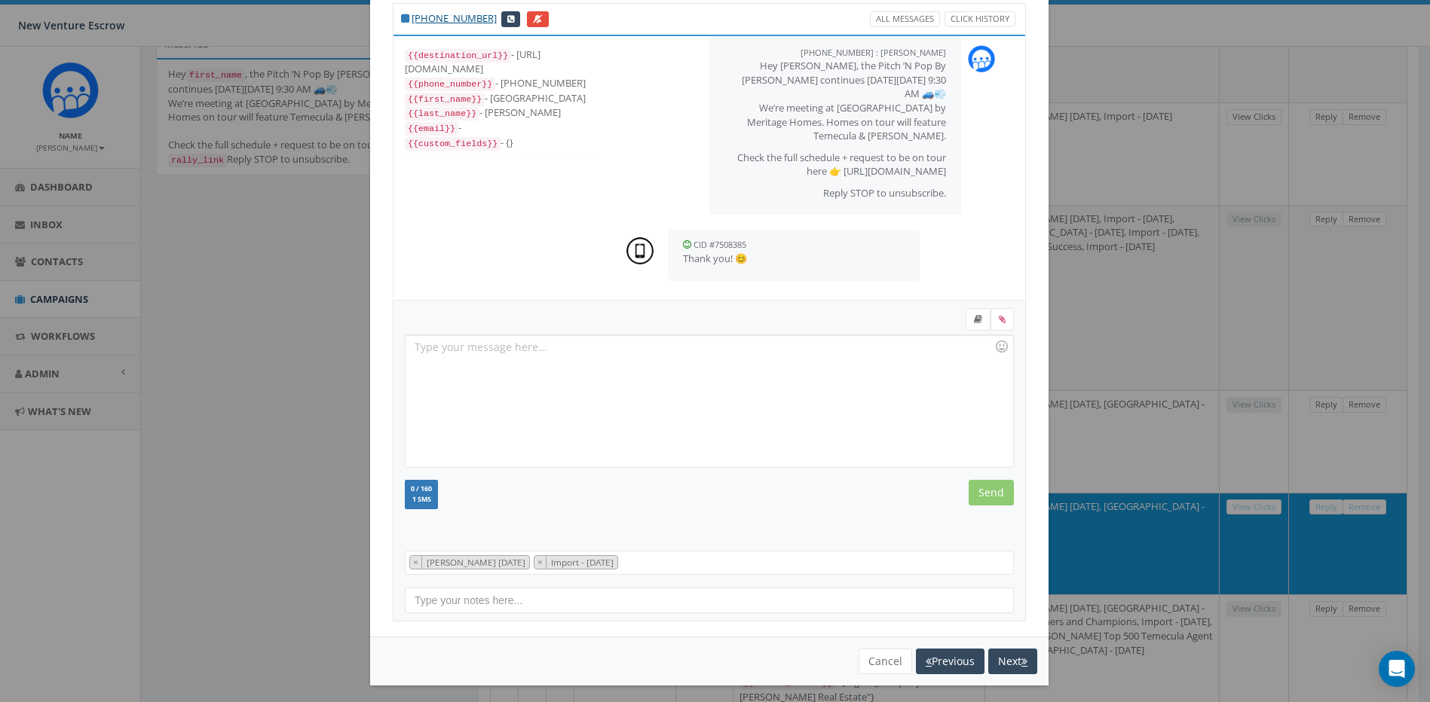
scroll to position [53, 0]
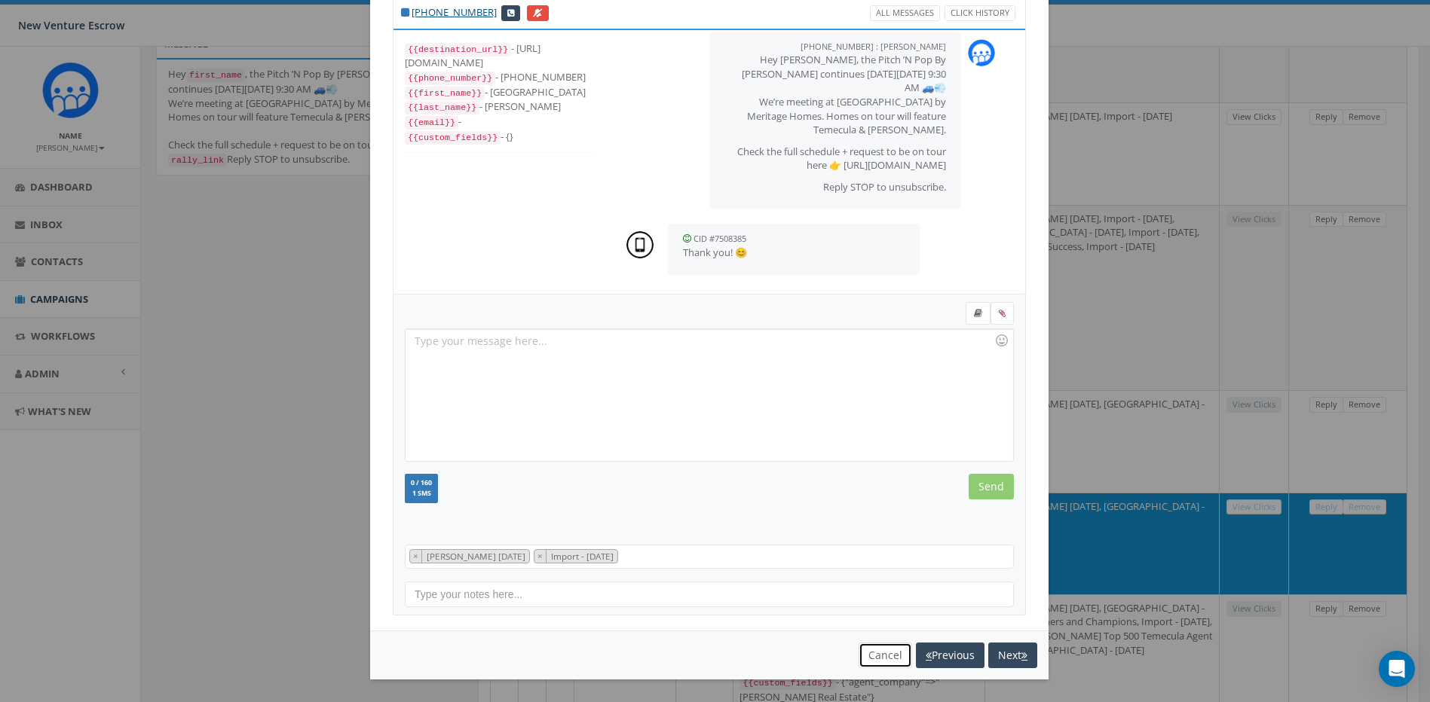
click at [881, 649] on button "Cancel" at bounding box center [885, 656] width 54 height 26
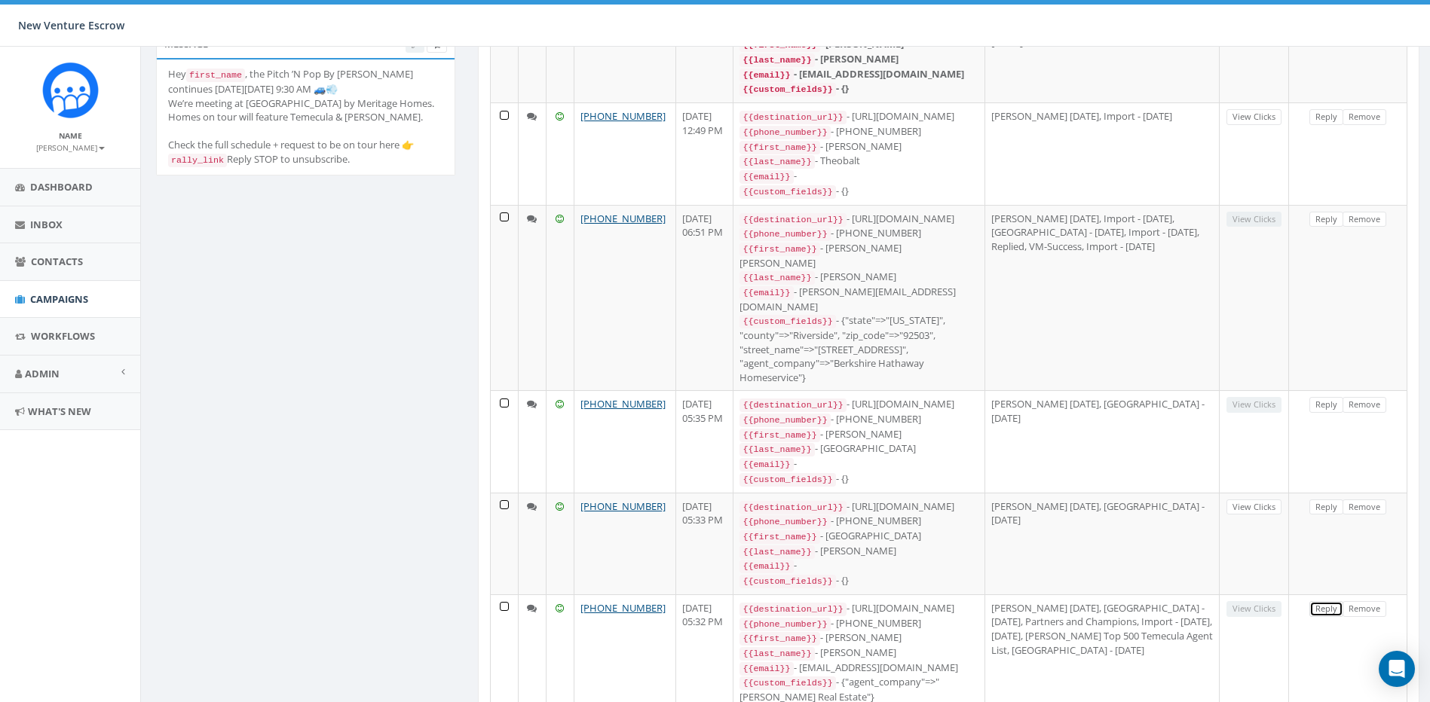
click at [1321, 601] on link "Reply" at bounding box center [1326, 609] width 34 height 16
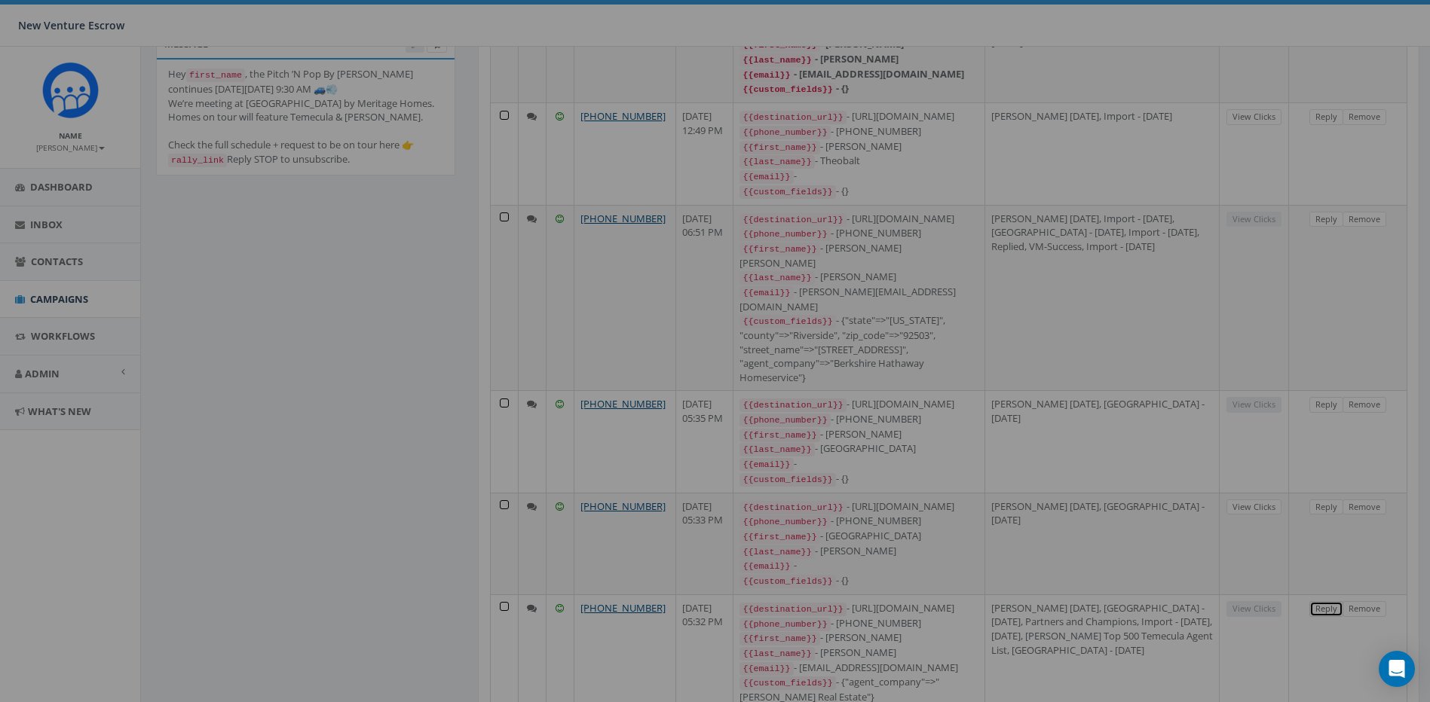
scroll to position [0, 0]
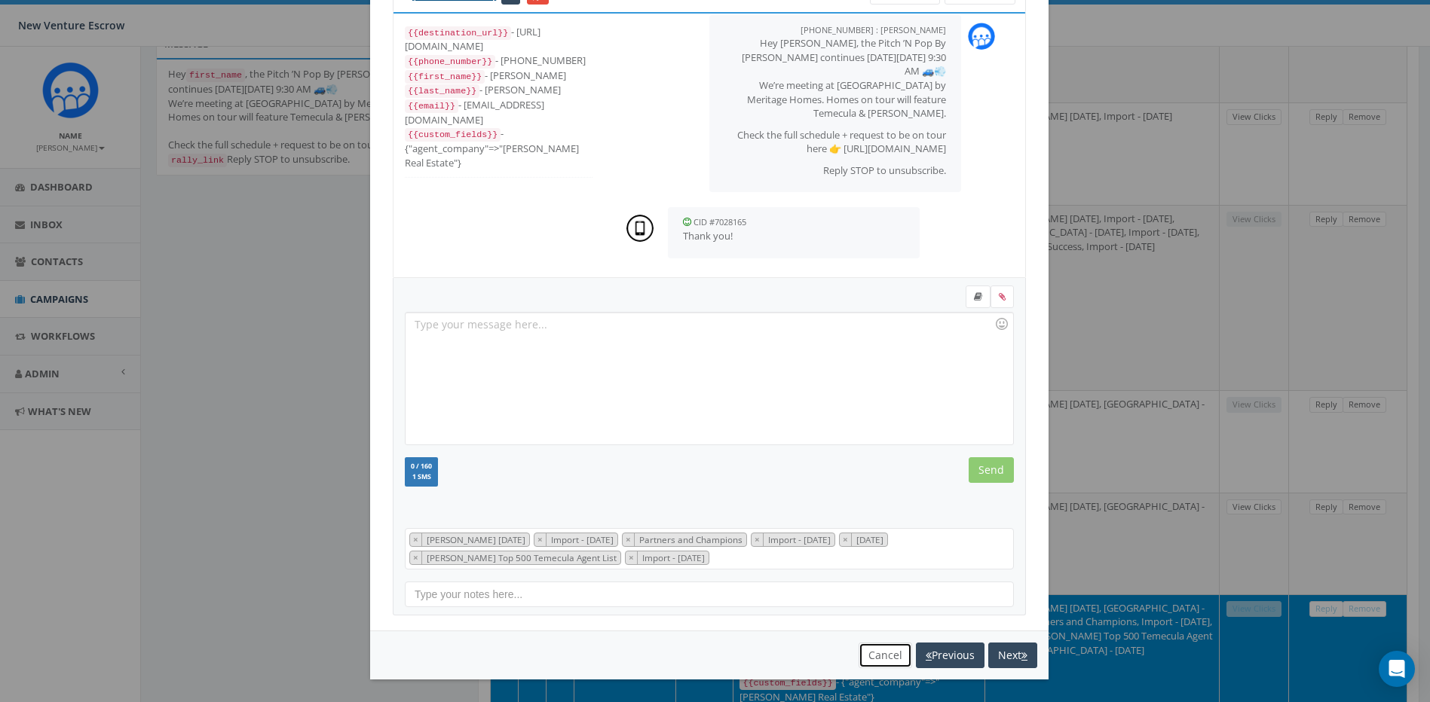
click at [882, 657] on button "Cancel" at bounding box center [885, 656] width 54 height 26
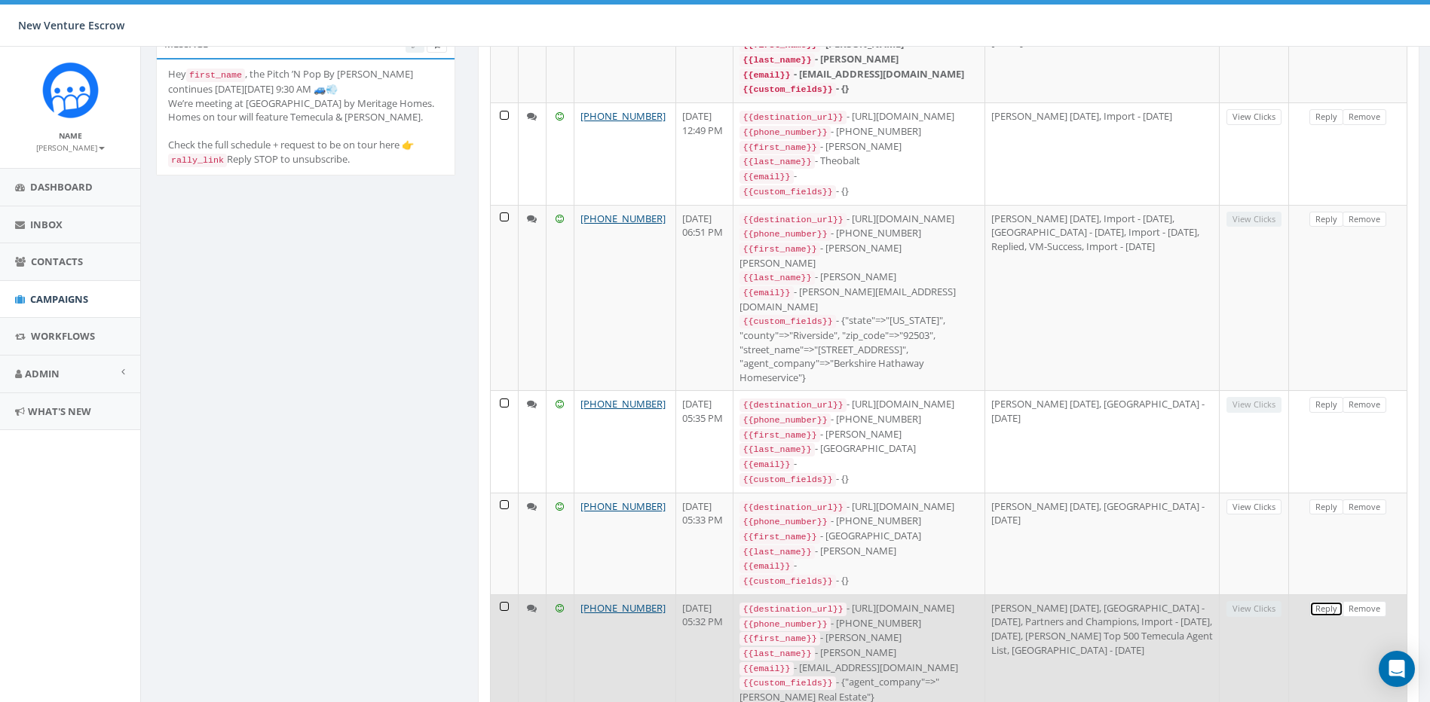
click at [1318, 601] on link "Reply" at bounding box center [1326, 609] width 34 height 16
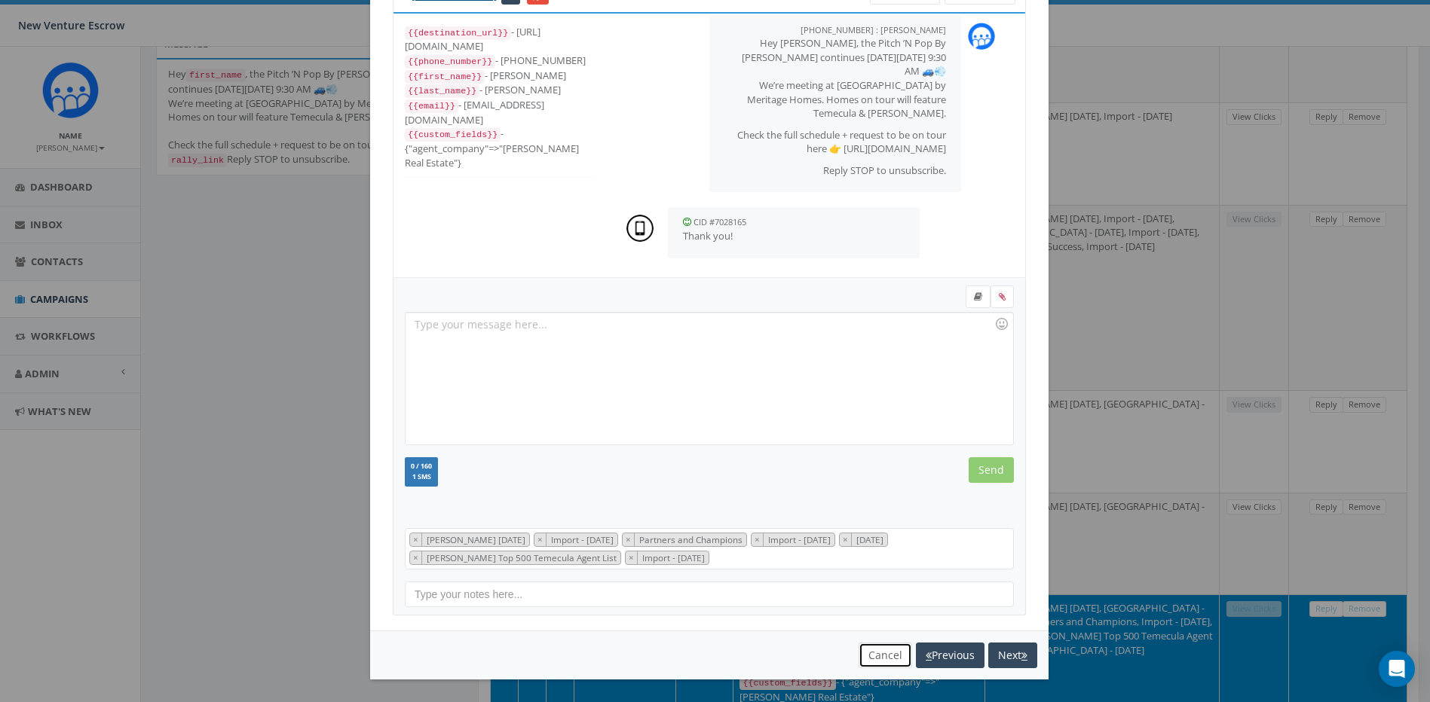
click at [878, 652] on button "Cancel" at bounding box center [885, 656] width 54 height 26
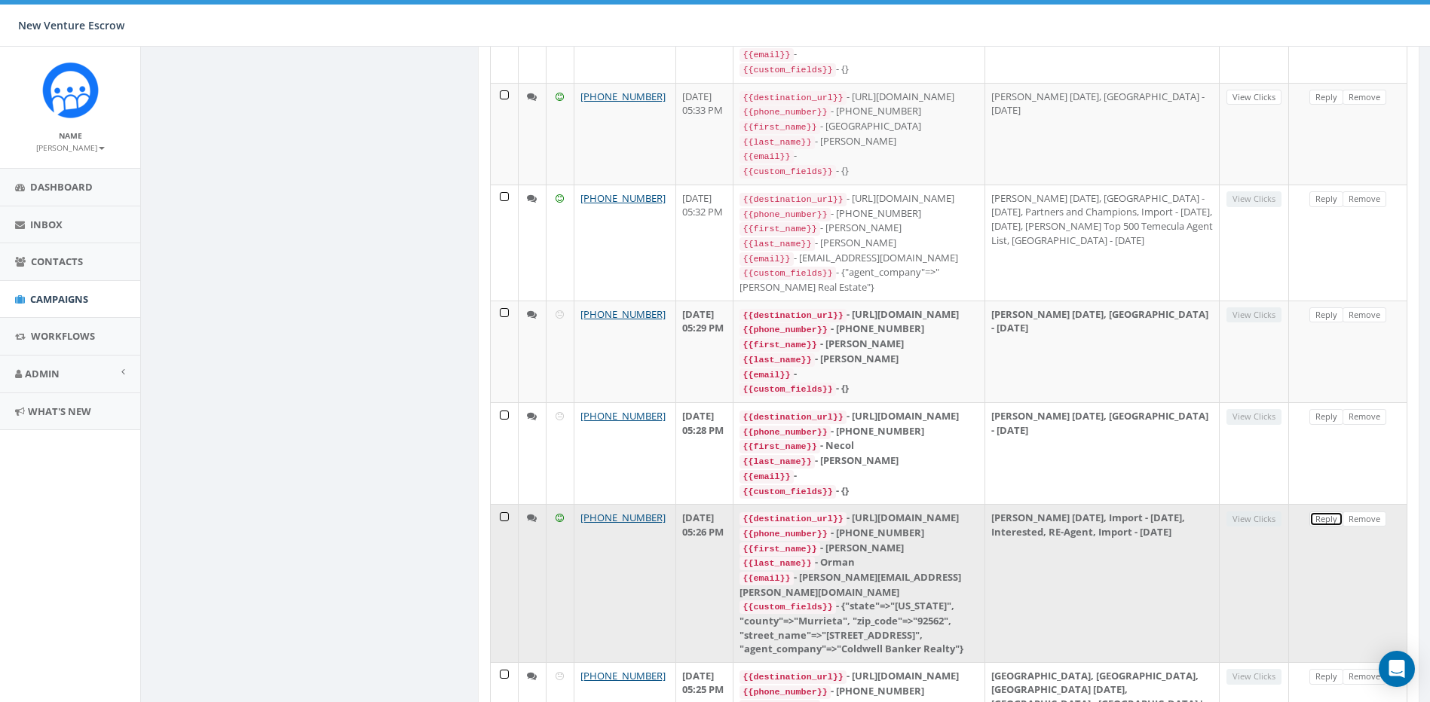
click at [1316, 512] on link "Reply" at bounding box center [1326, 520] width 34 height 16
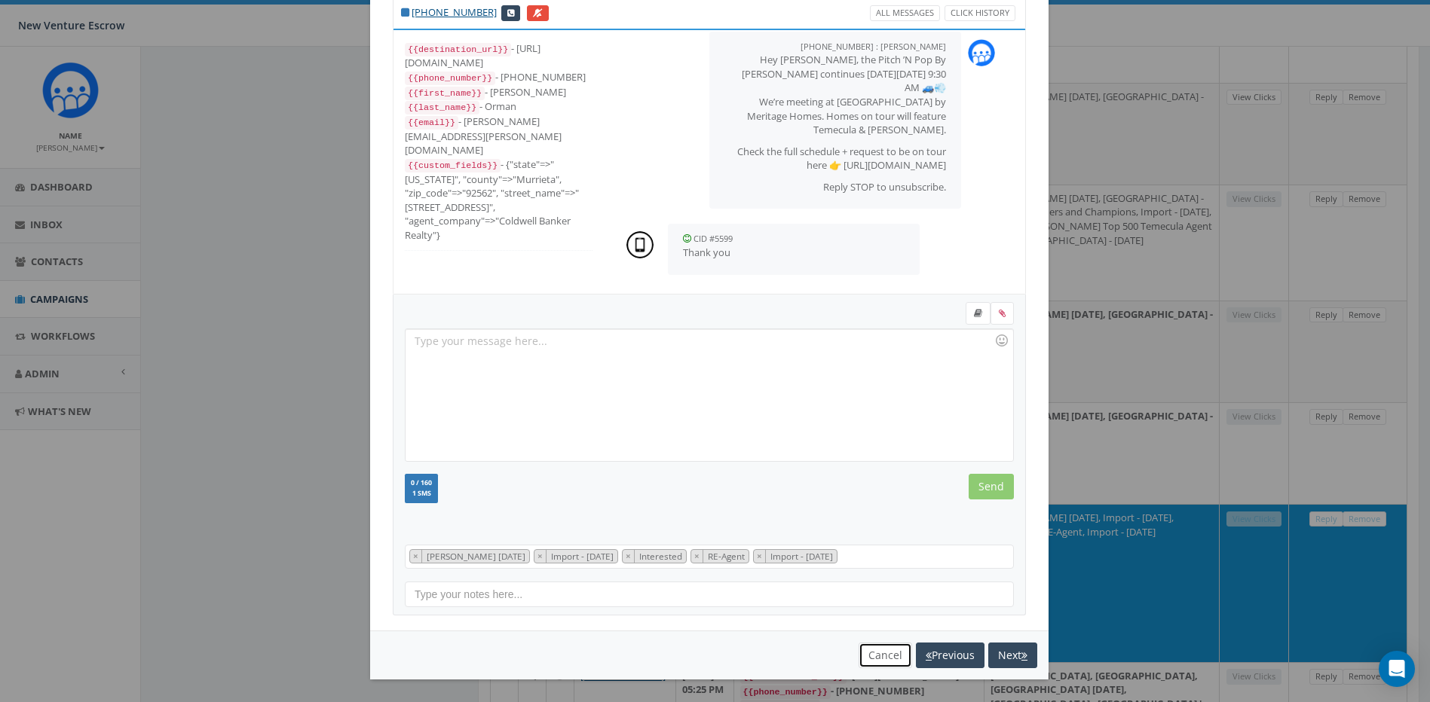
click at [883, 660] on button "Cancel" at bounding box center [885, 656] width 54 height 26
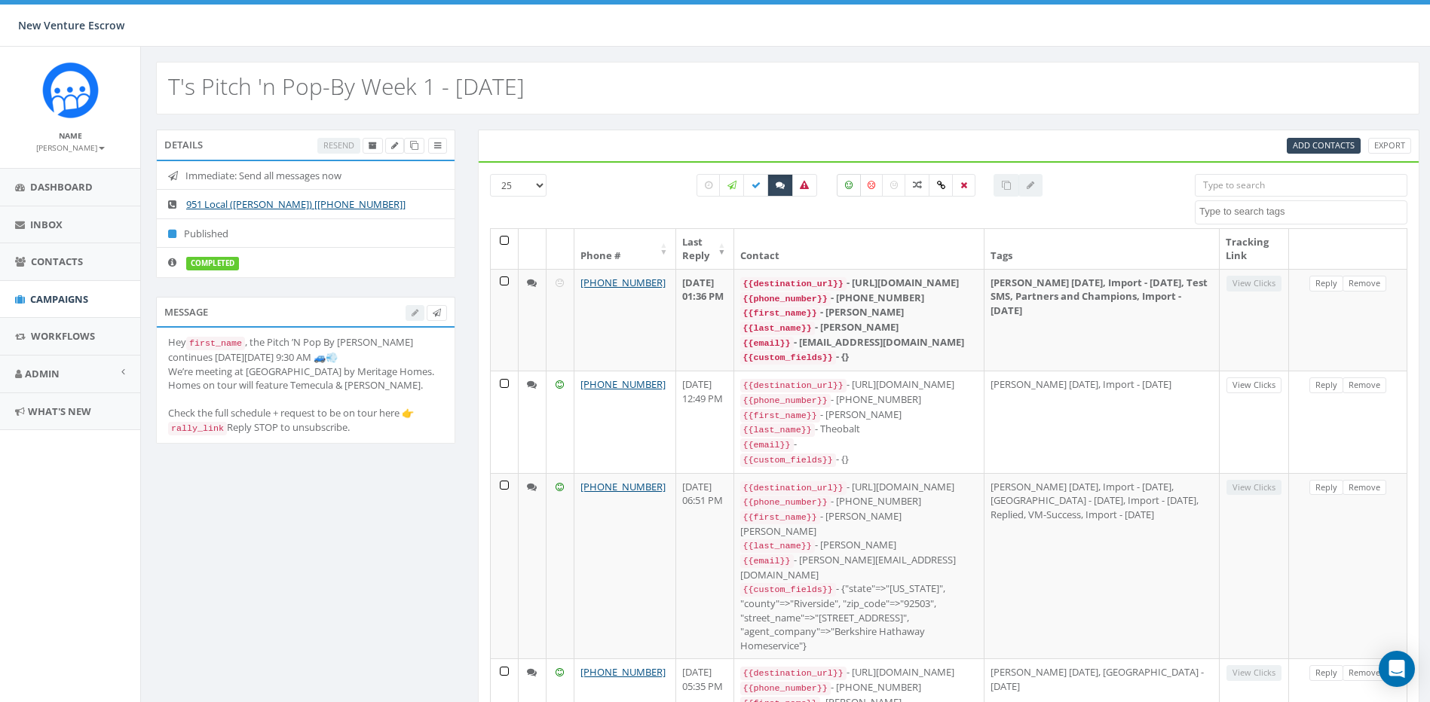
click at [855, 190] on label at bounding box center [849, 185] width 24 height 23
checkbox input "true"
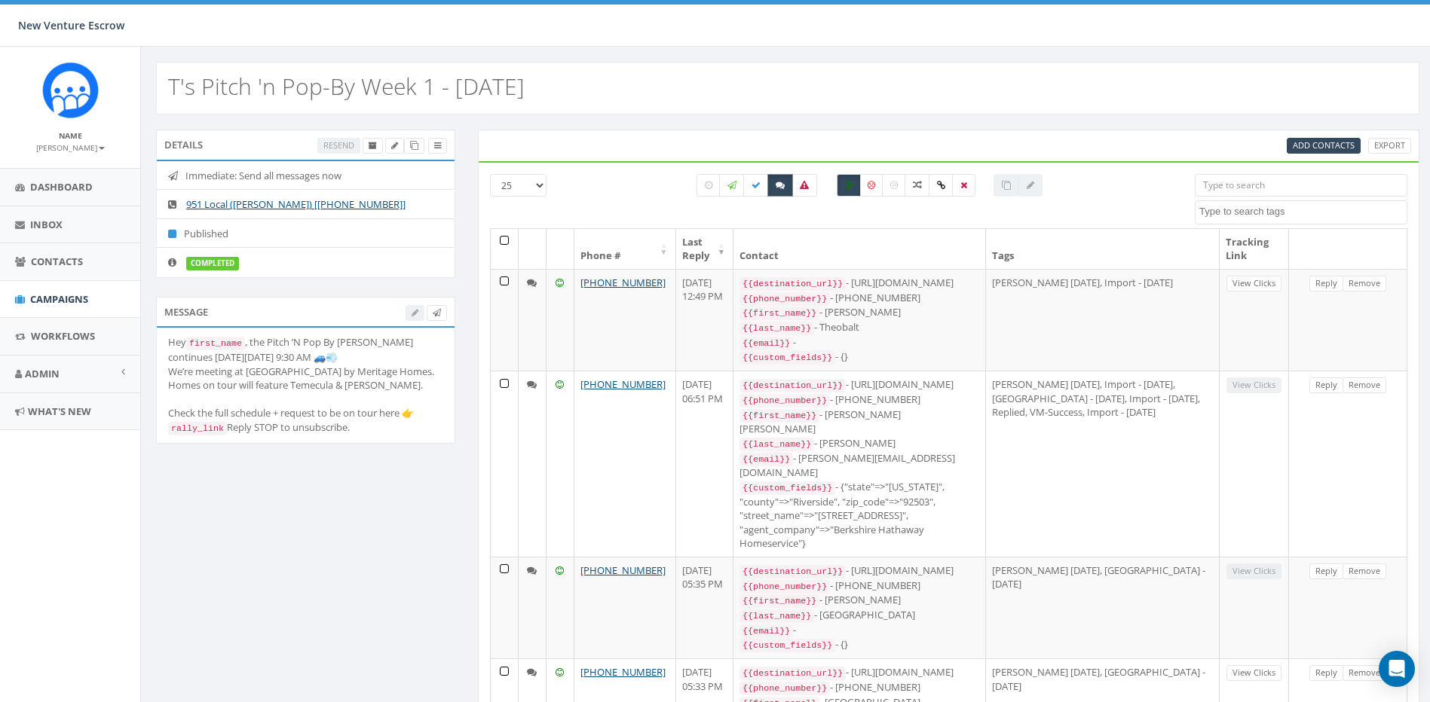
click at [772, 179] on label at bounding box center [780, 185] width 26 height 23
checkbox input "false"
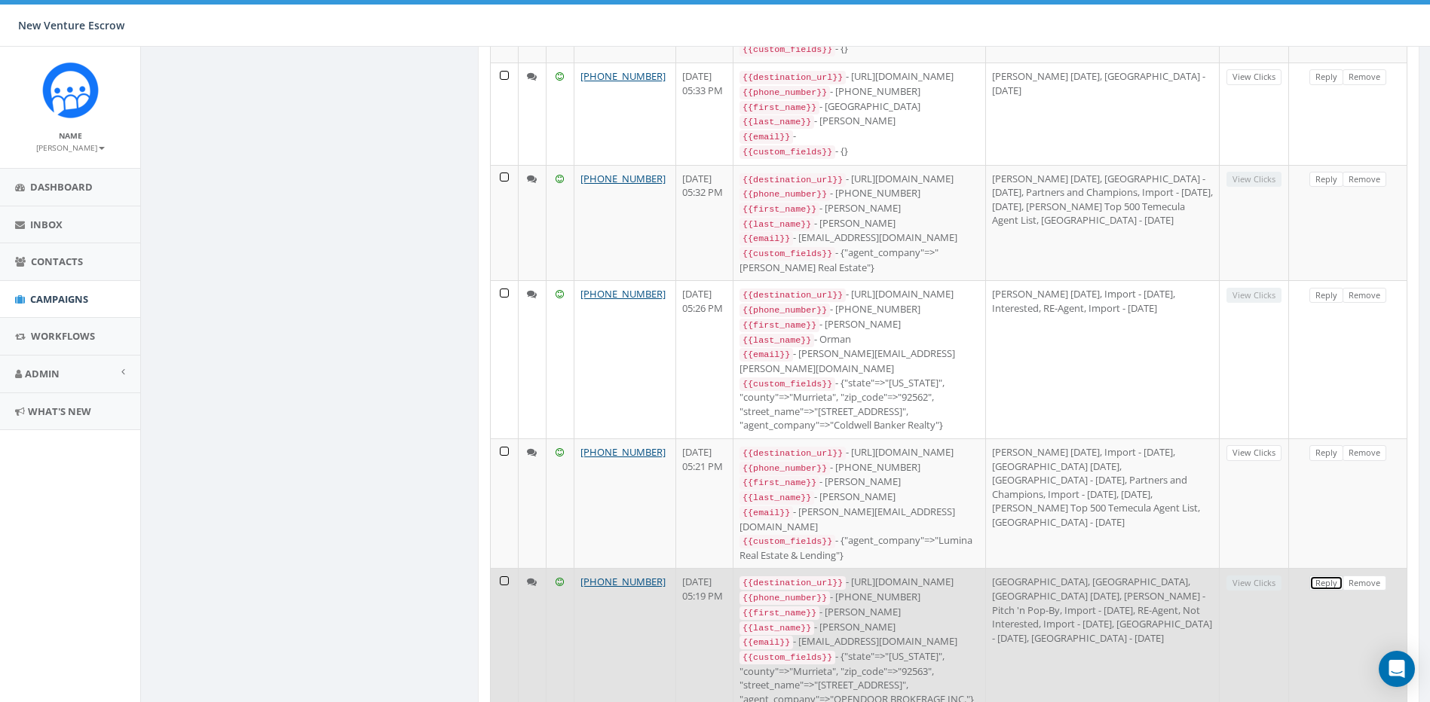
click at [1327, 576] on link "Reply" at bounding box center [1326, 584] width 34 height 16
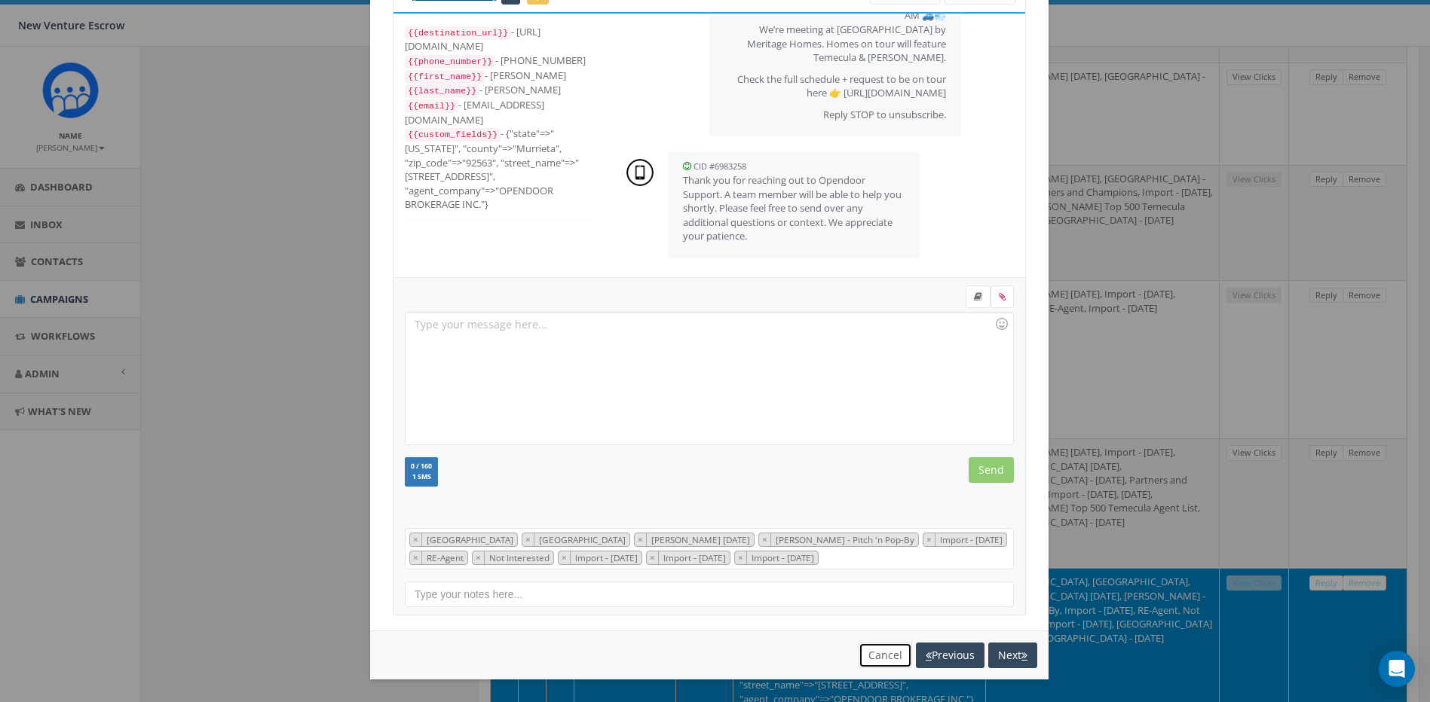
drag, startPoint x: 875, startPoint y: 653, endPoint x: 900, endPoint y: 614, distance: 46.4
click at [876, 653] on button "Cancel" at bounding box center [885, 656] width 54 height 26
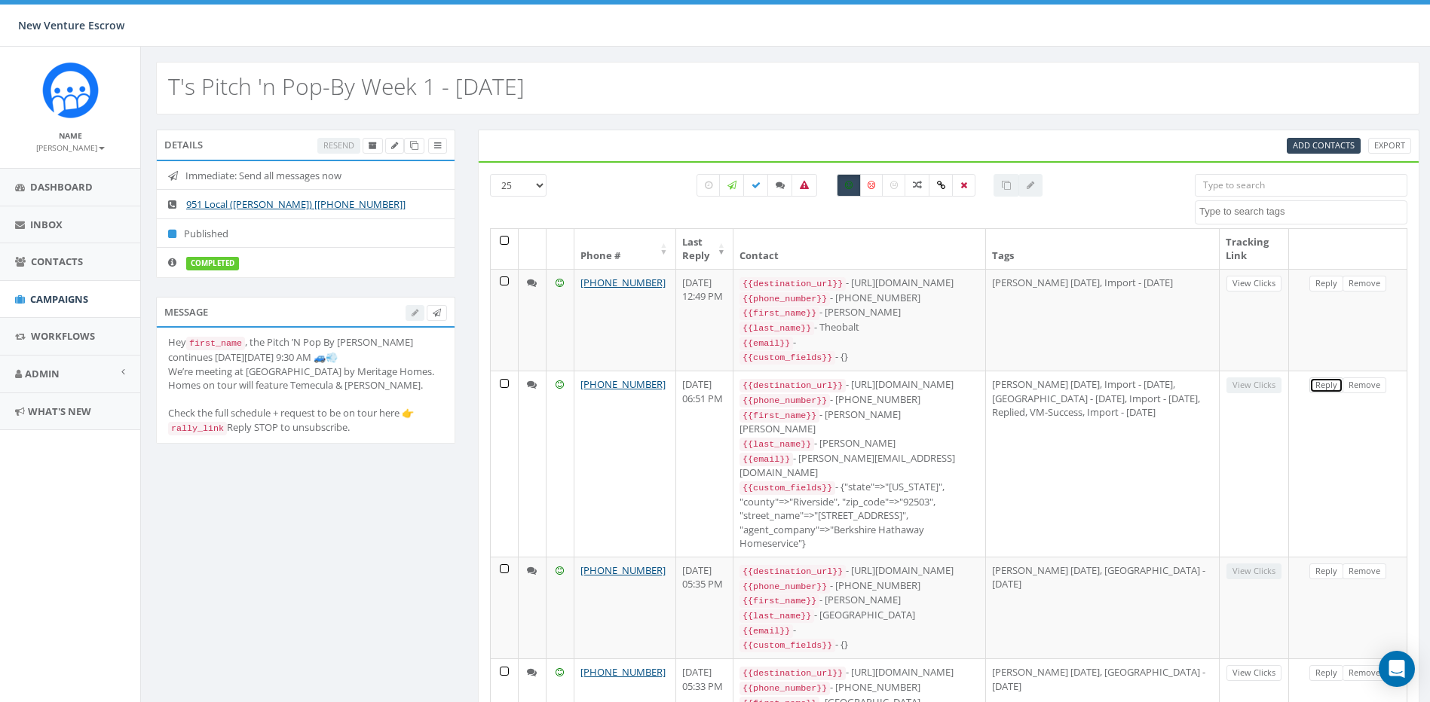
click at [1336, 384] on link "Reply" at bounding box center [1326, 386] width 34 height 16
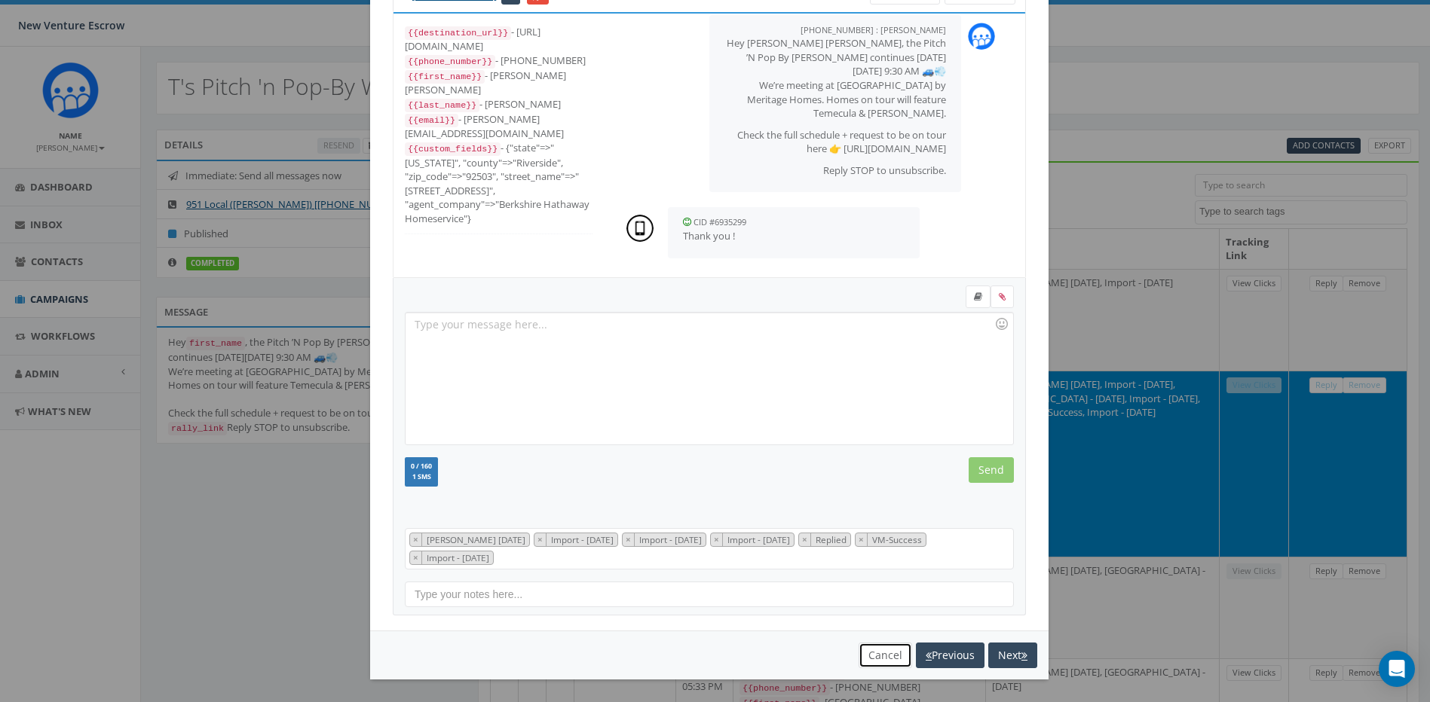
click at [858, 648] on button "Cancel" at bounding box center [885, 656] width 54 height 26
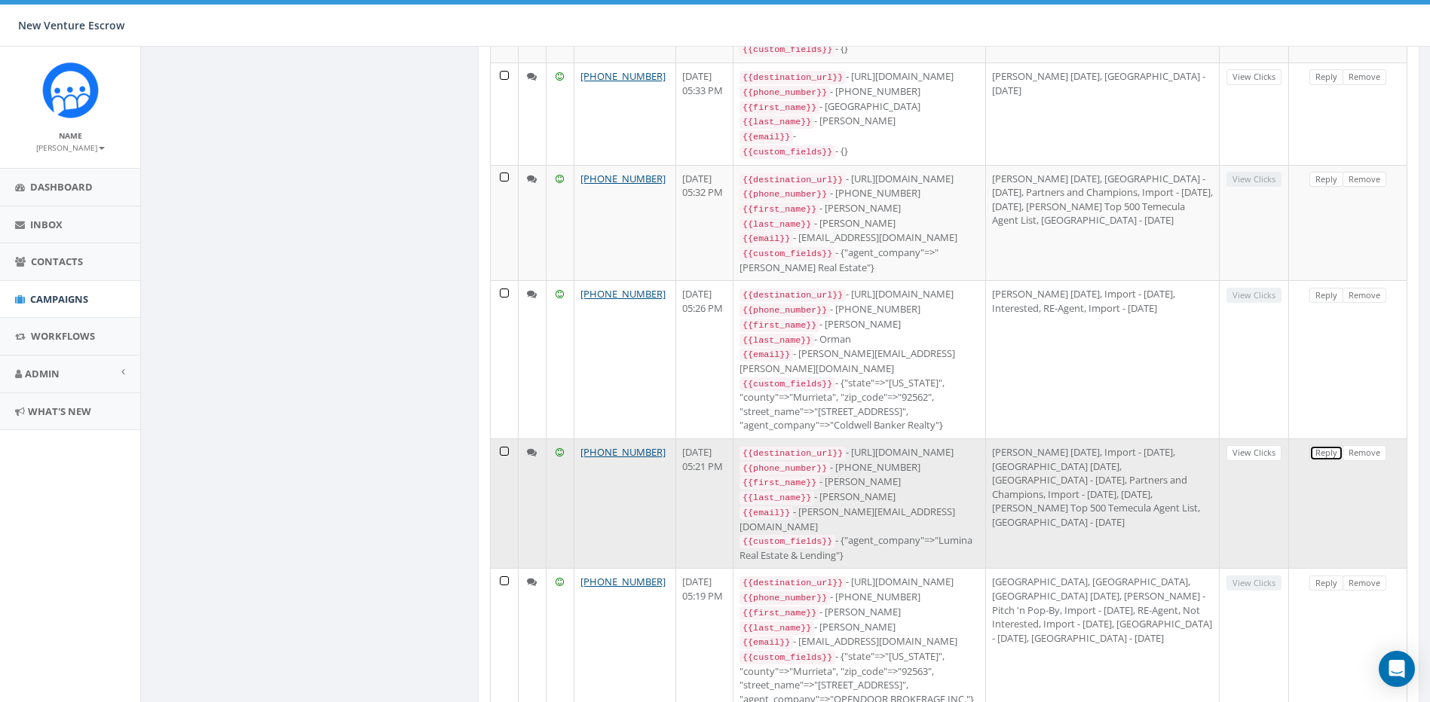
click at [1317, 445] on link "Reply" at bounding box center [1326, 453] width 34 height 16
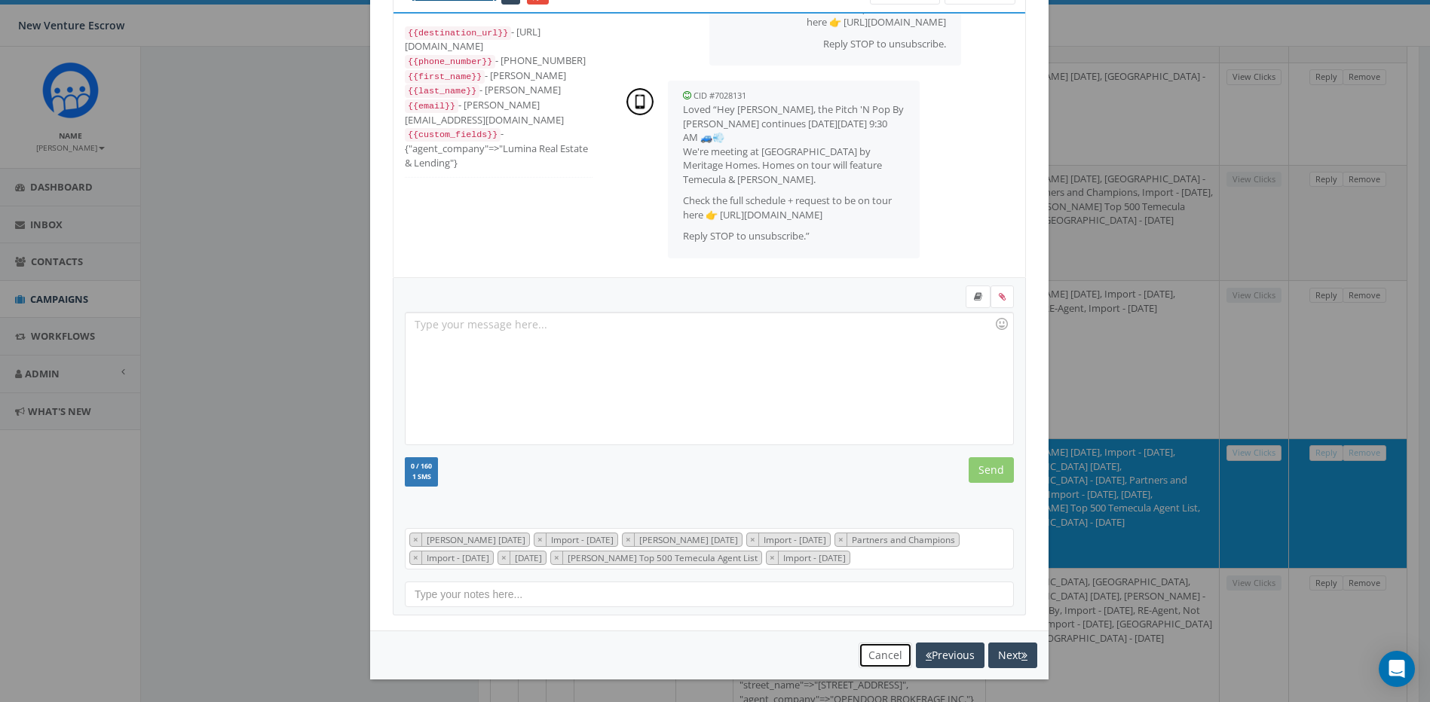
click at [894, 660] on button "Cancel" at bounding box center [885, 656] width 54 height 26
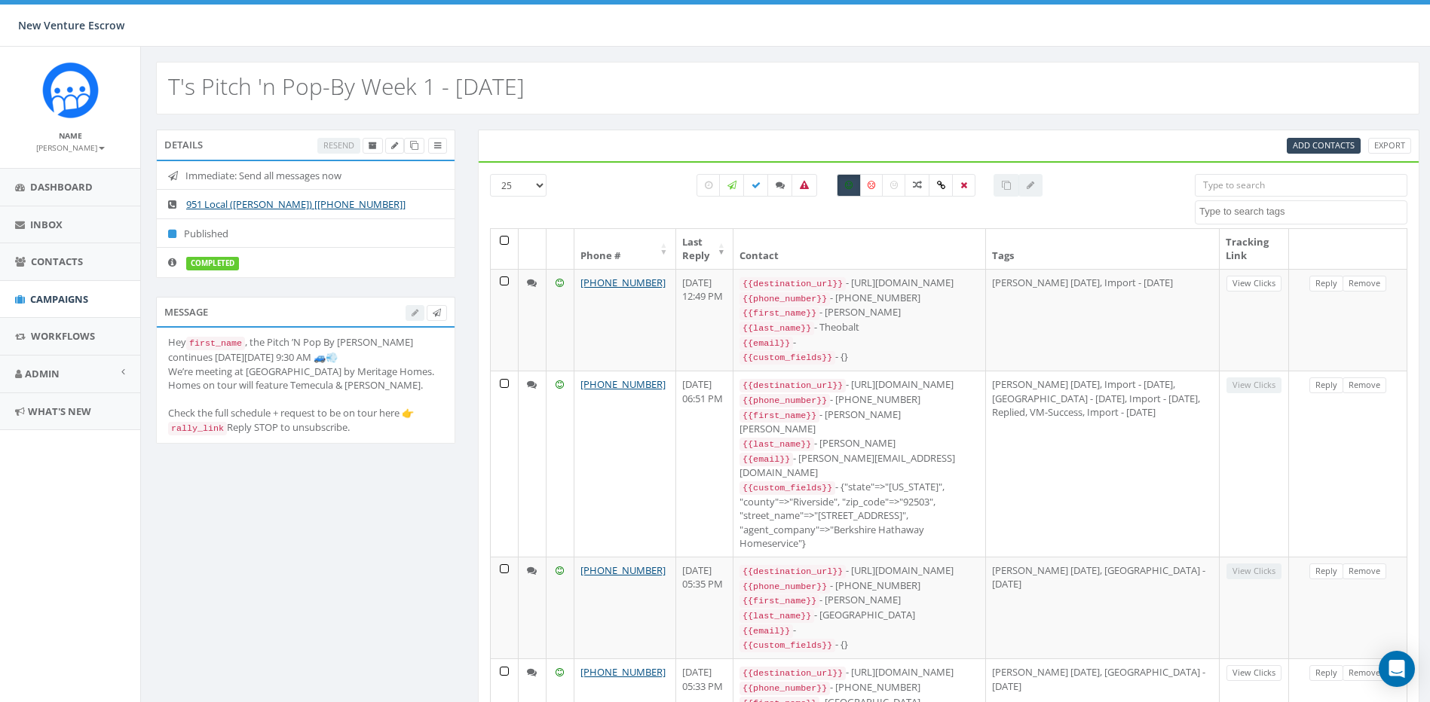
click at [1278, 189] on input "search" at bounding box center [1301, 185] width 213 height 23
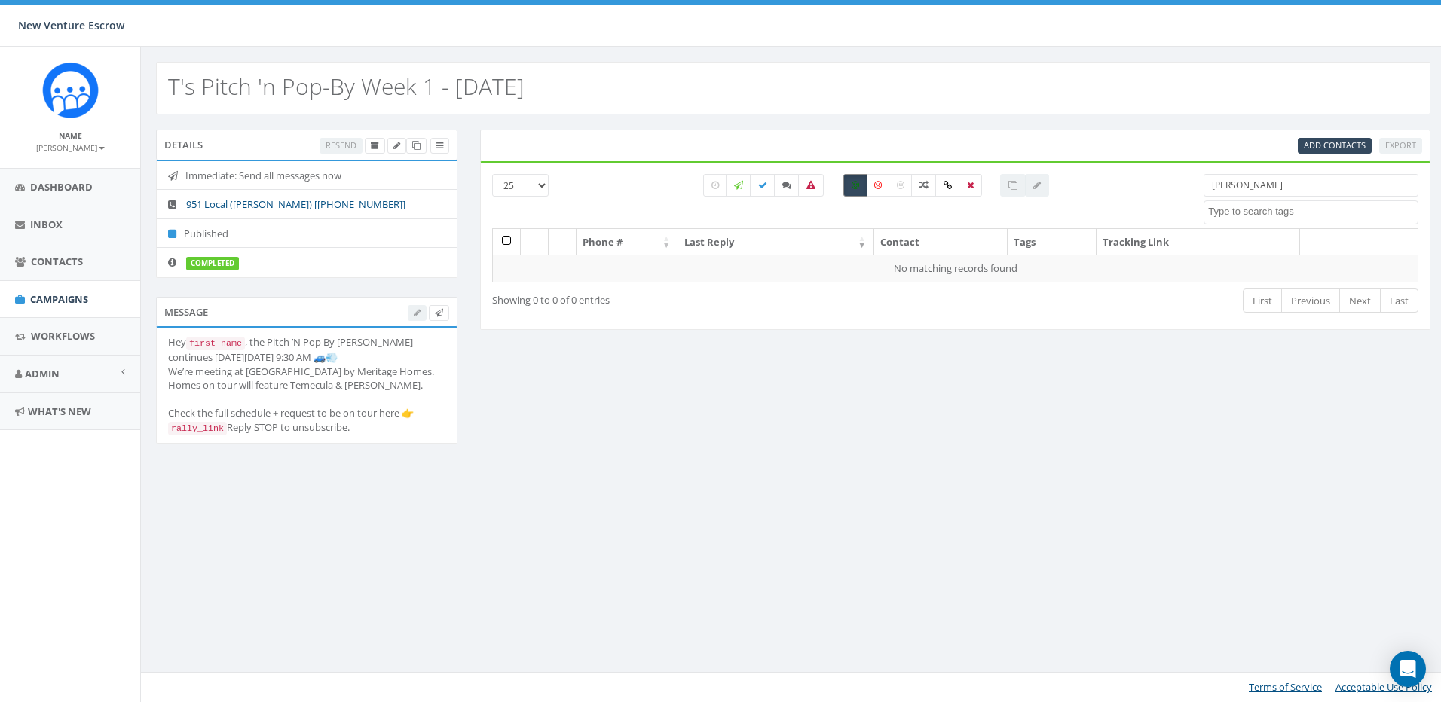
type input "tamarra"
click at [859, 190] on label at bounding box center [855, 185] width 24 height 23
checkbox input "false"
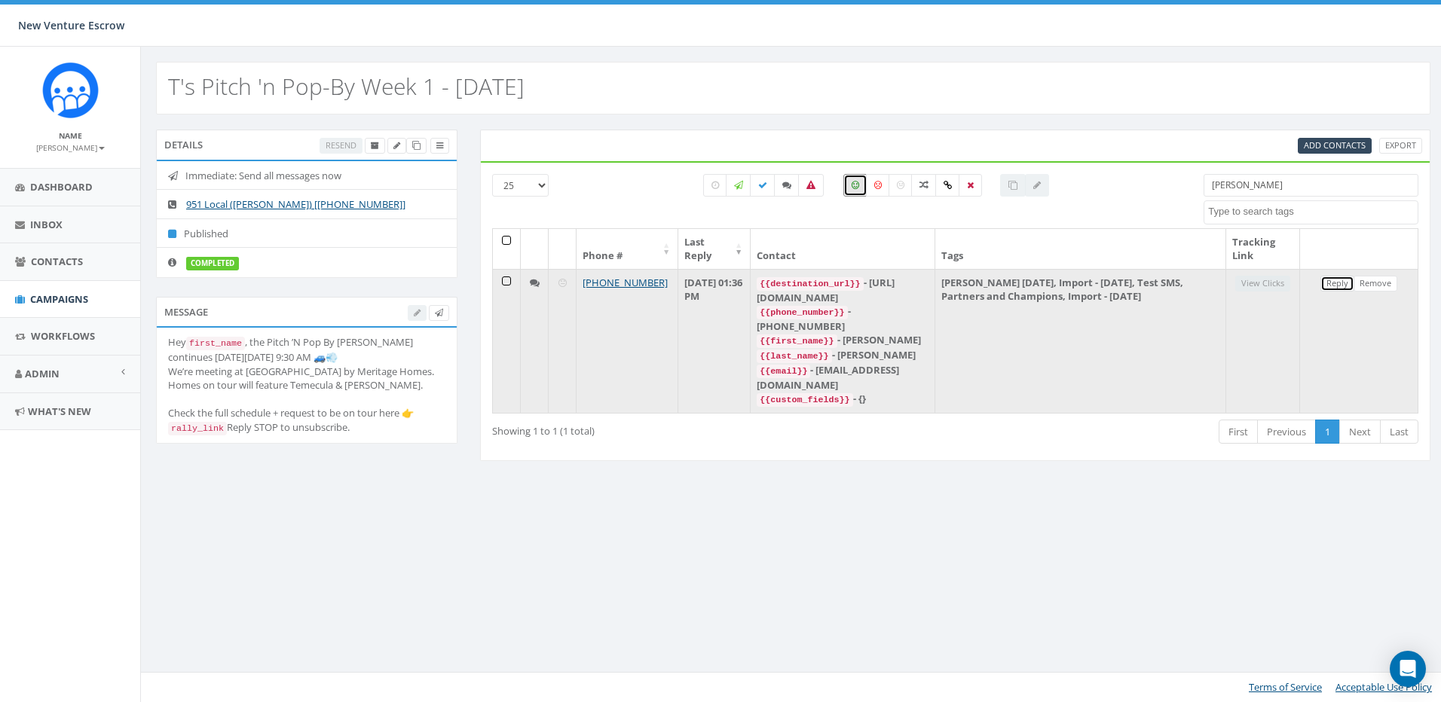
click at [1329, 284] on link "Reply" at bounding box center [1338, 284] width 34 height 16
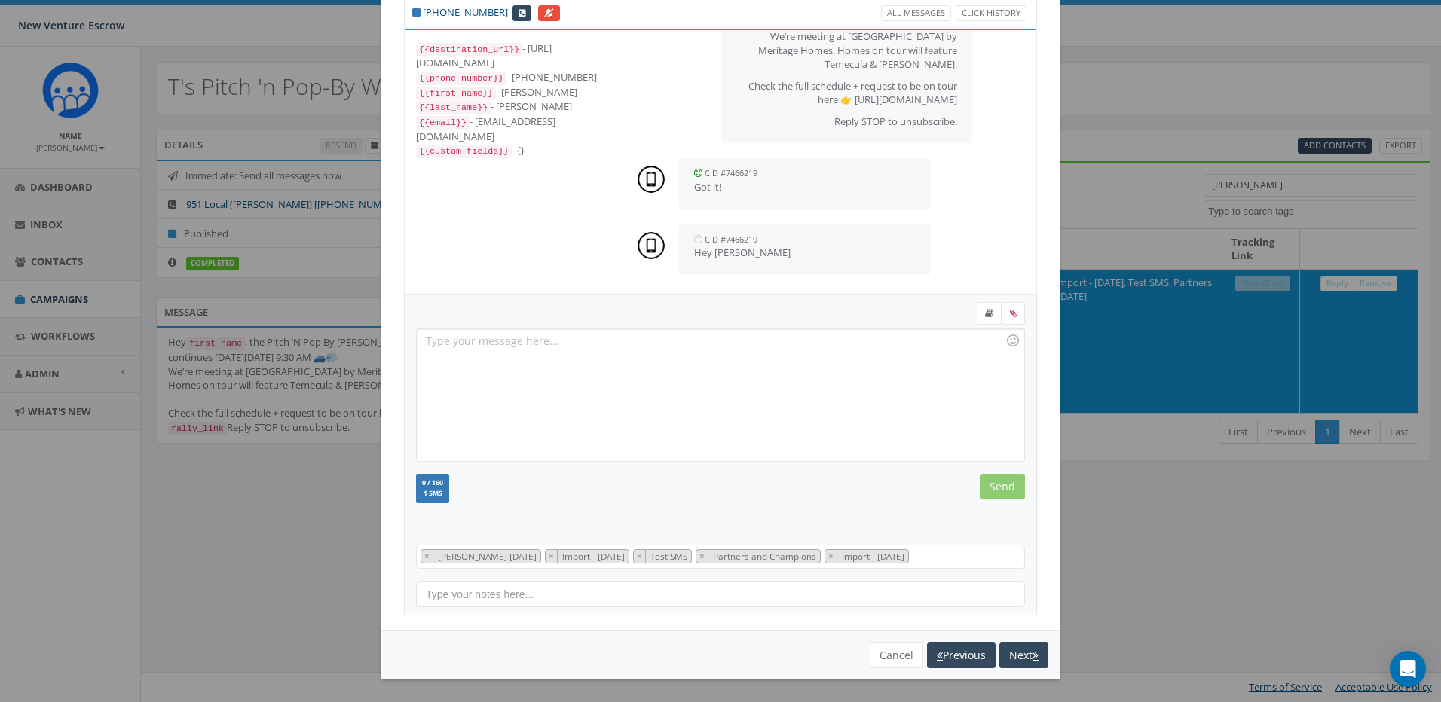
click at [727, 344] on div at bounding box center [720, 395] width 607 height 132
click at [1005, 486] on input "Send" at bounding box center [1002, 487] width 45 height 26
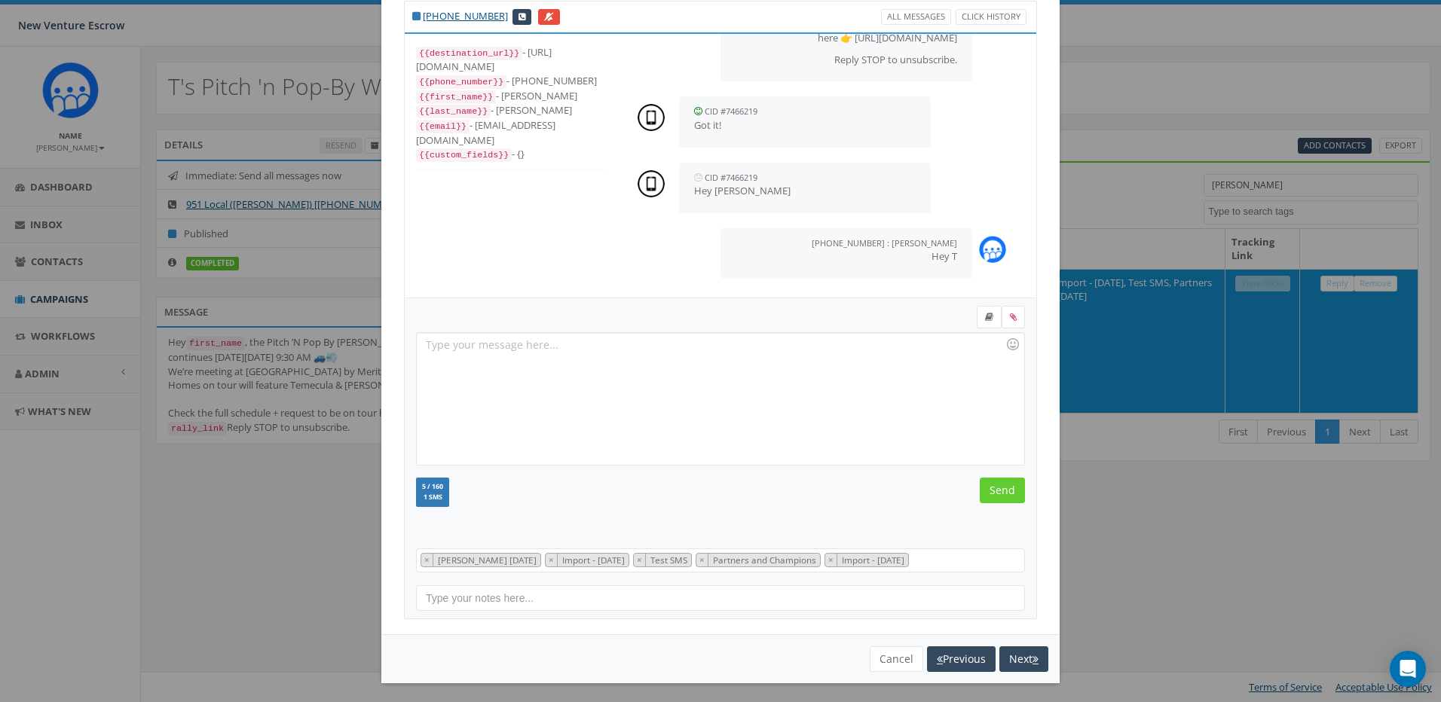
scroll to position [53, 0]
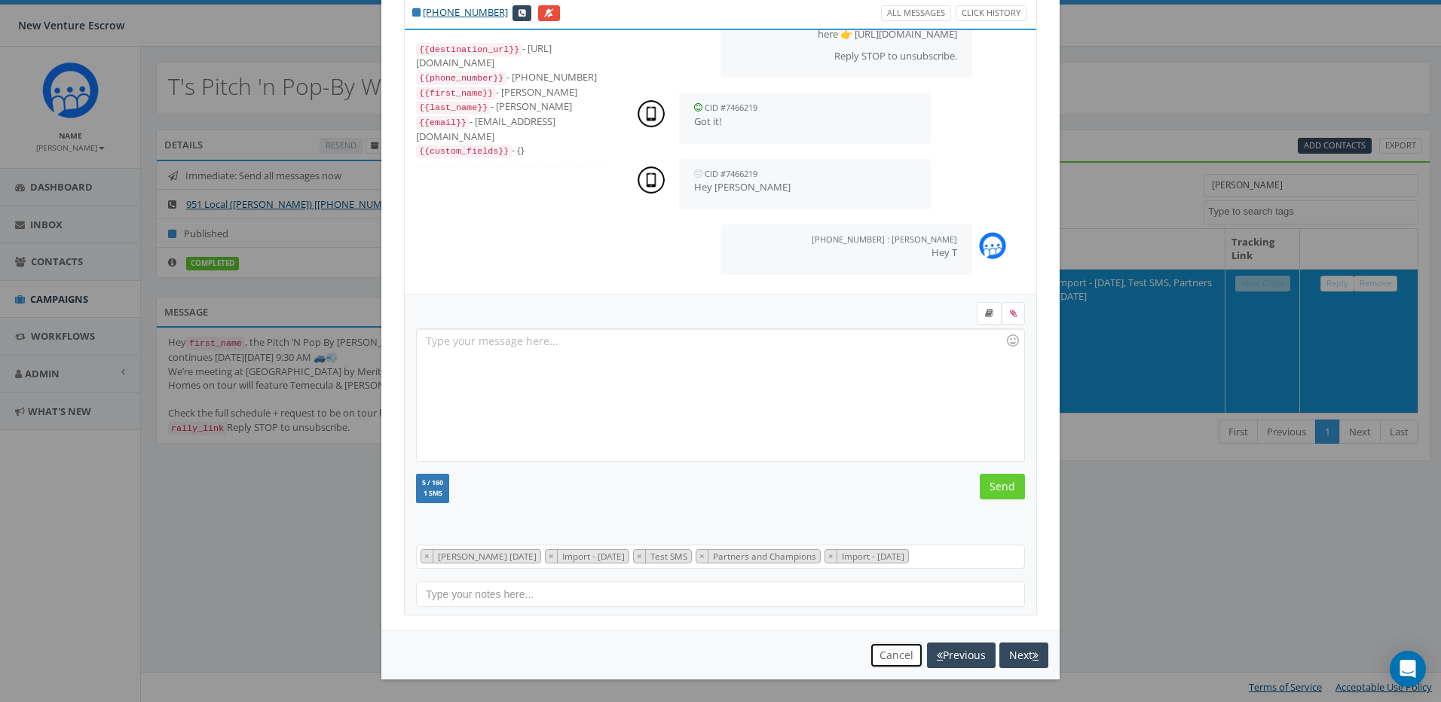
click at [877, 654] on button "Cancel" at bounding box center [897, 656] width 54 height 26
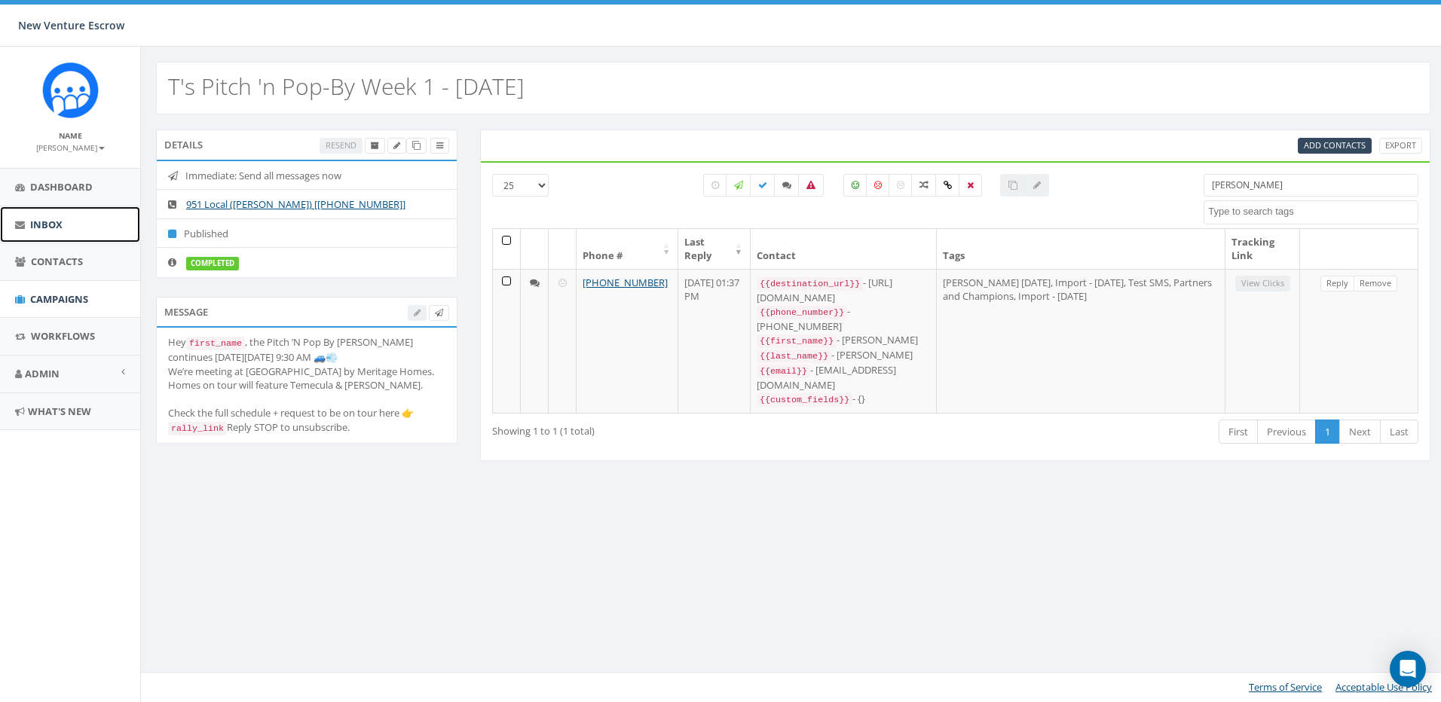
click at [48, 231] on span "Inbox" at bounding box center [46, 225] width 32 height 14
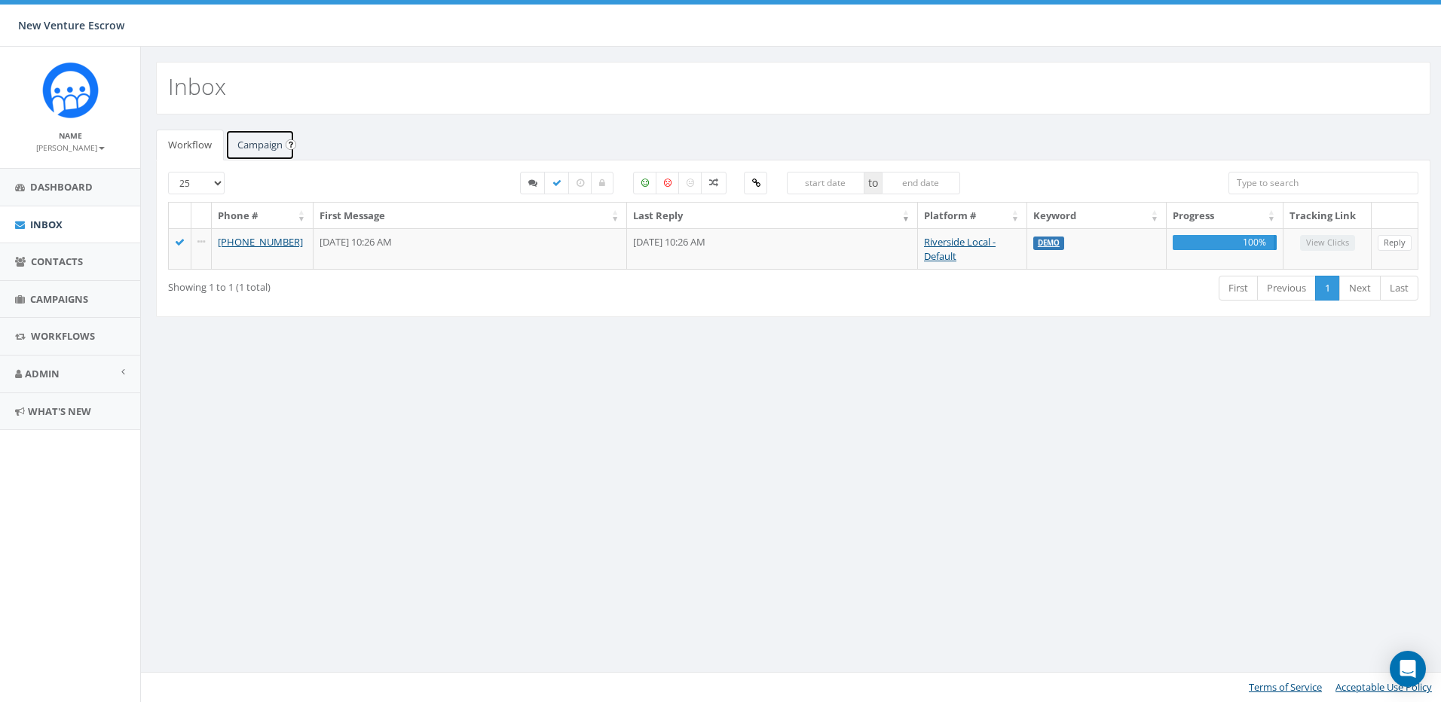
click at [282, 138] on link "Campaign" at bounding box center [259, 145] width 69 height 31
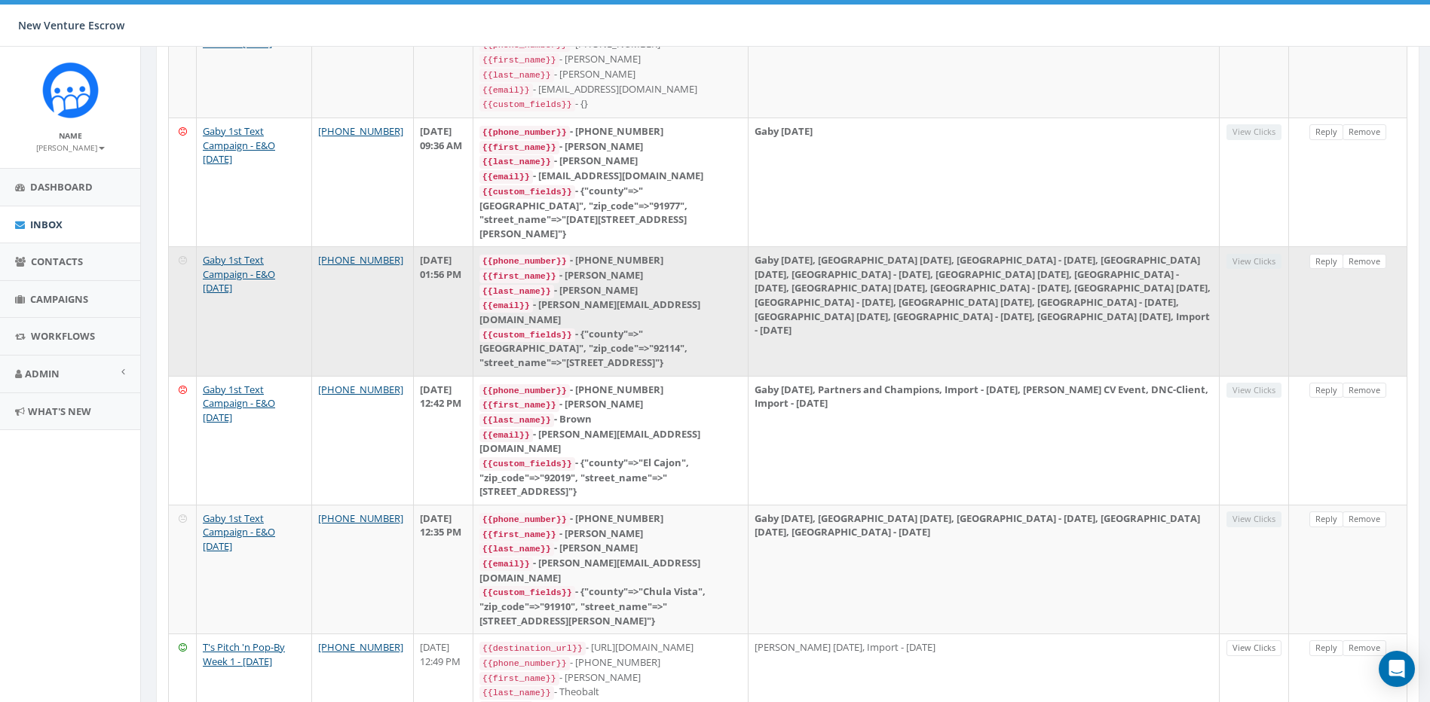
scroll to position [377, 0]
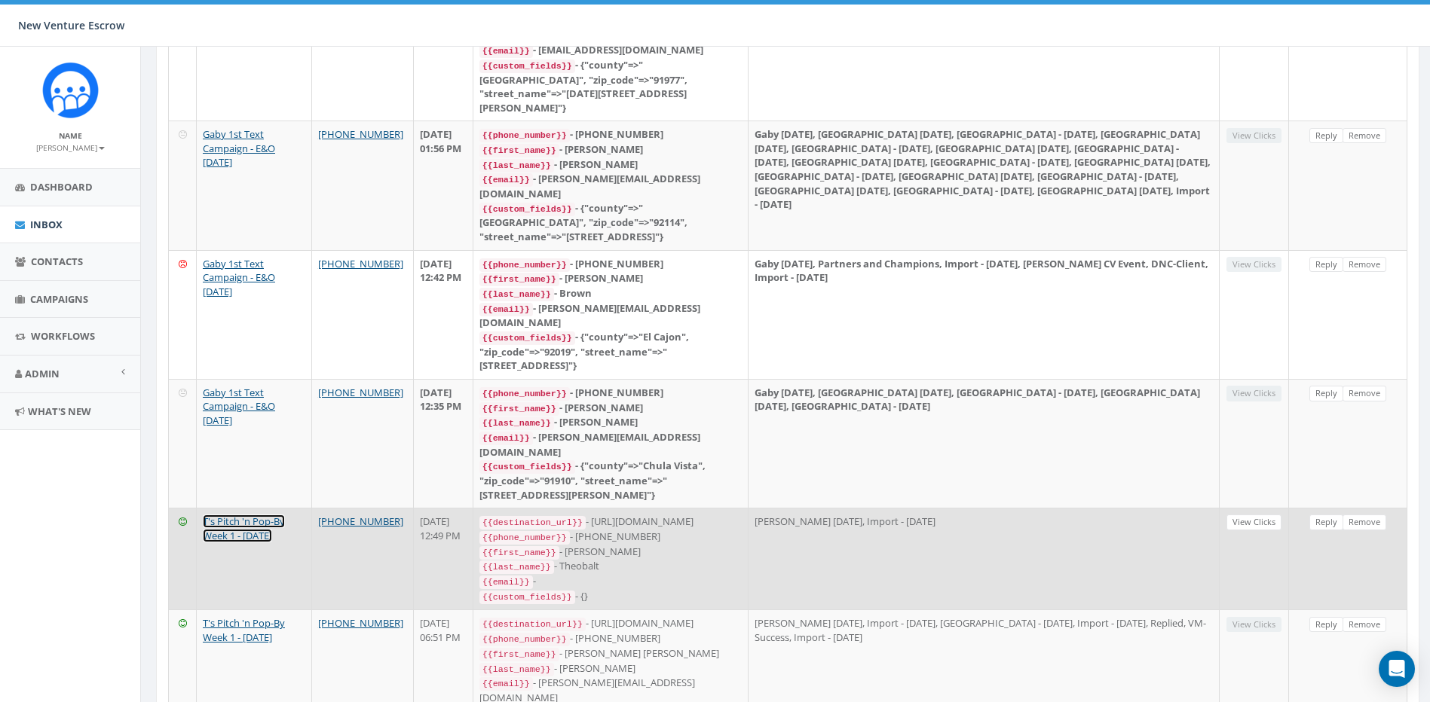
click at [238, 515] on link "T's Pitch 'n Pop-By Week 1 - [DATE]" at bounding box center [244, 529] width 82 height 28
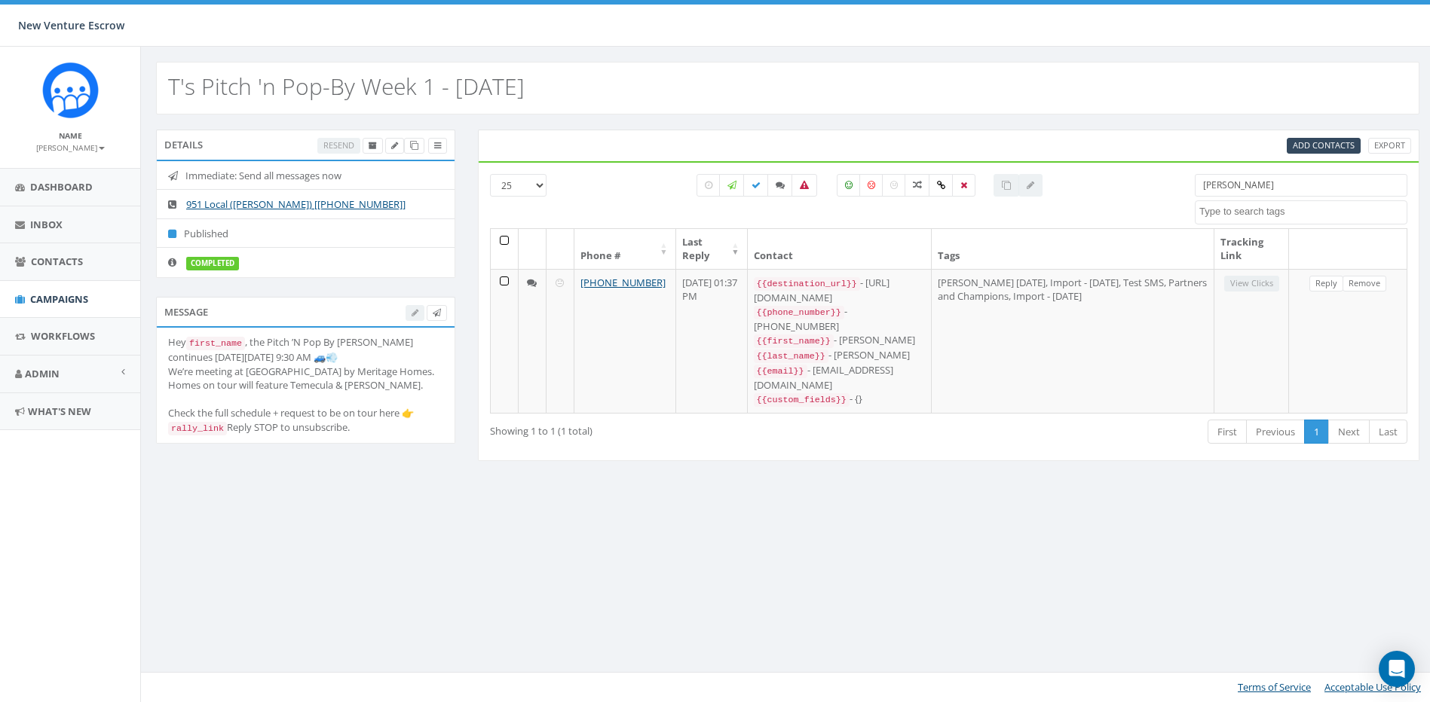
select select
click at [770, 29] on div "New Venture Escrow New Venture Escrow Profile Sign Out 0.00 % of Available Amou…" at bounding box center [720, 23] width 1441 height 47
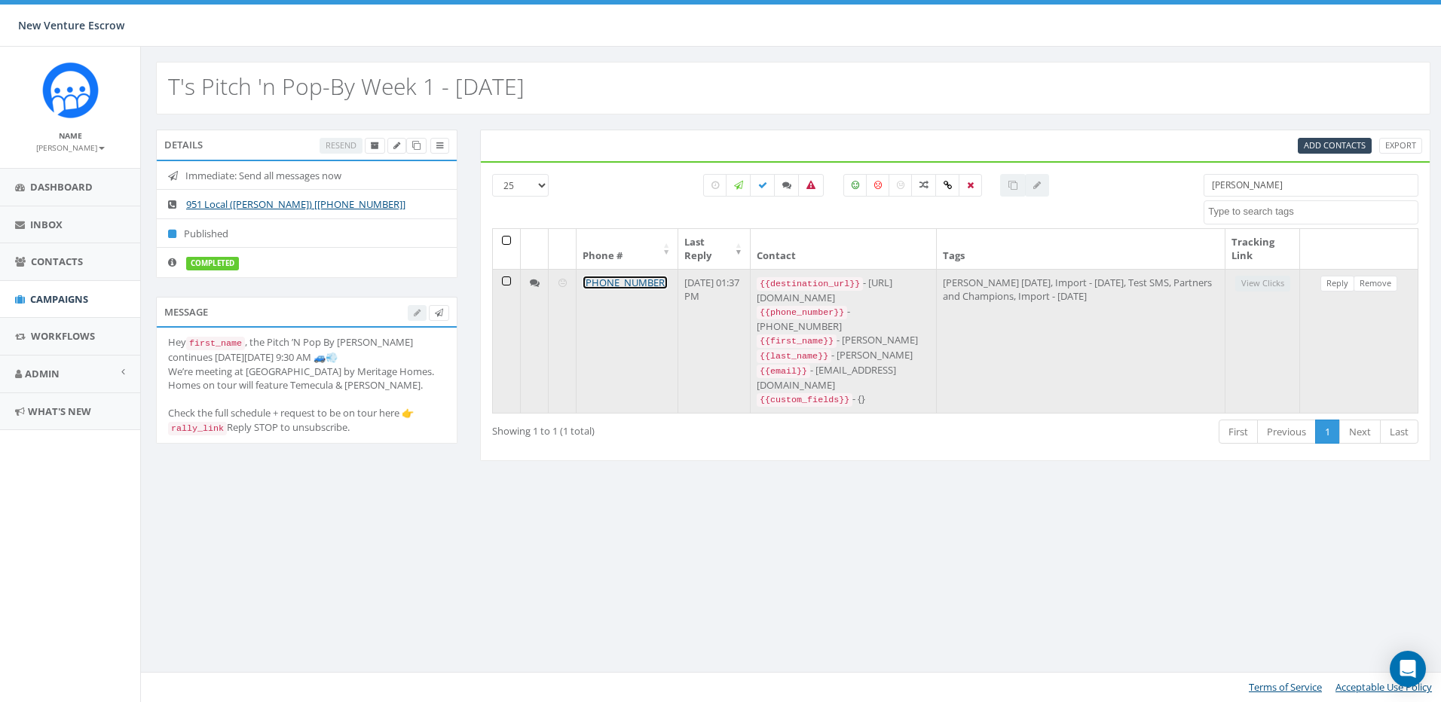
click at [633, 286] on link "[PHONE_NUMBER]" at bounding box center [625, 283] width 85 height 14
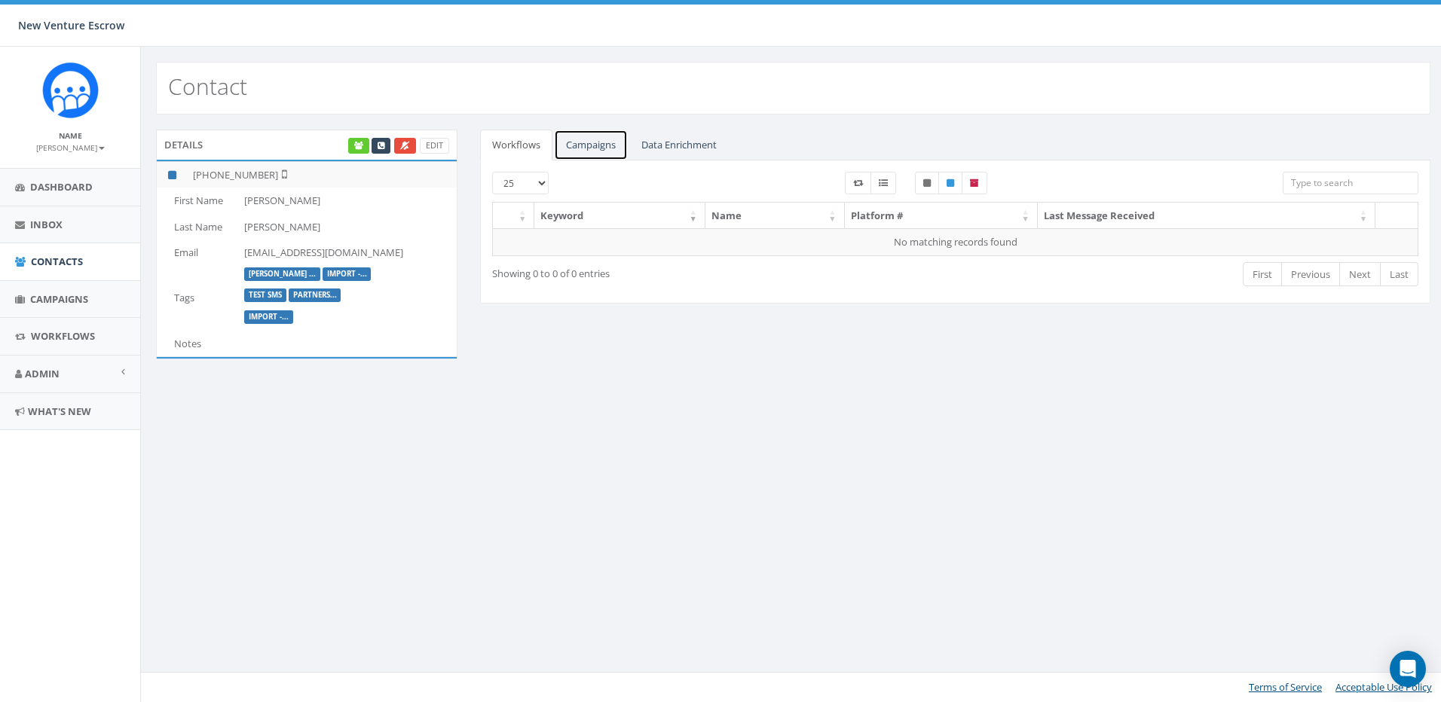
click at [599, 148] on link "Campaigns" at bounding box center [591, 145] width 74 height 31
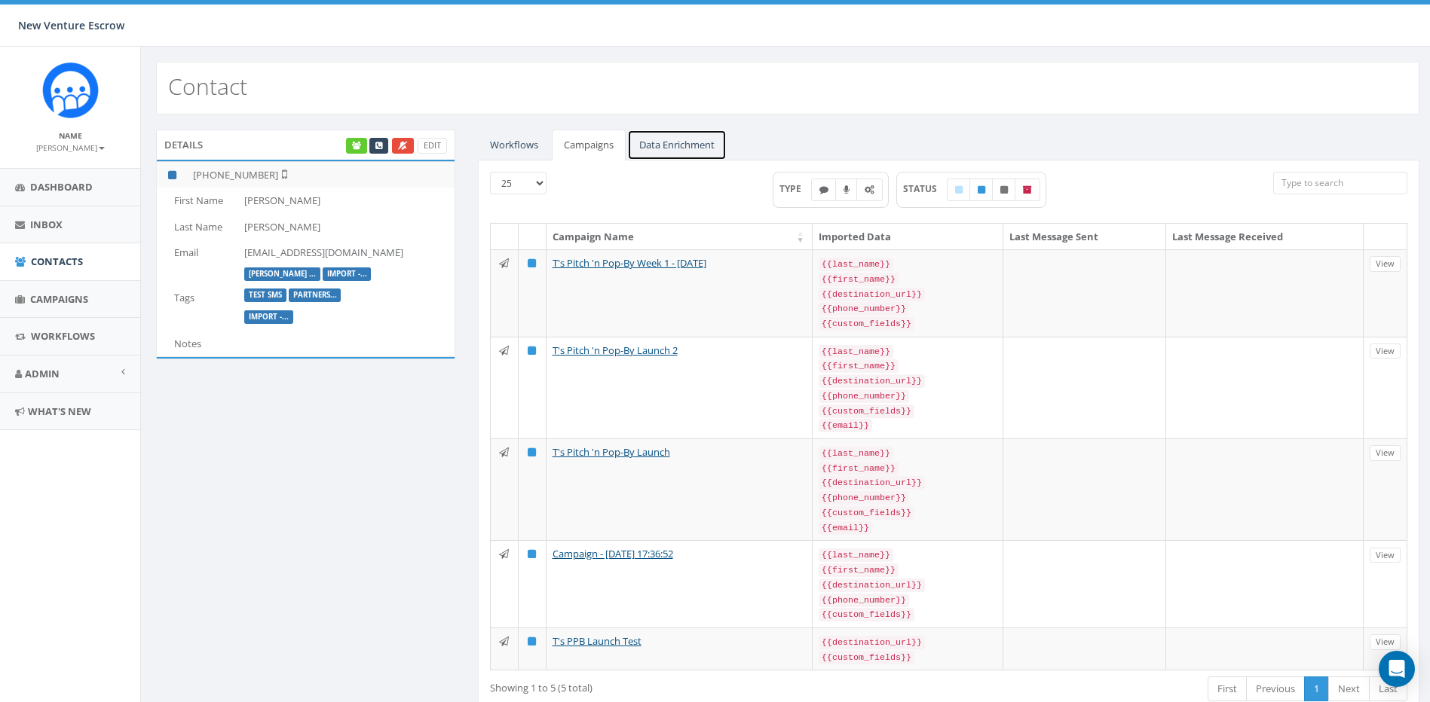
click at [664, 148] on link "Data Enrichment" at bounding box center [676, 145] width 99 height 31
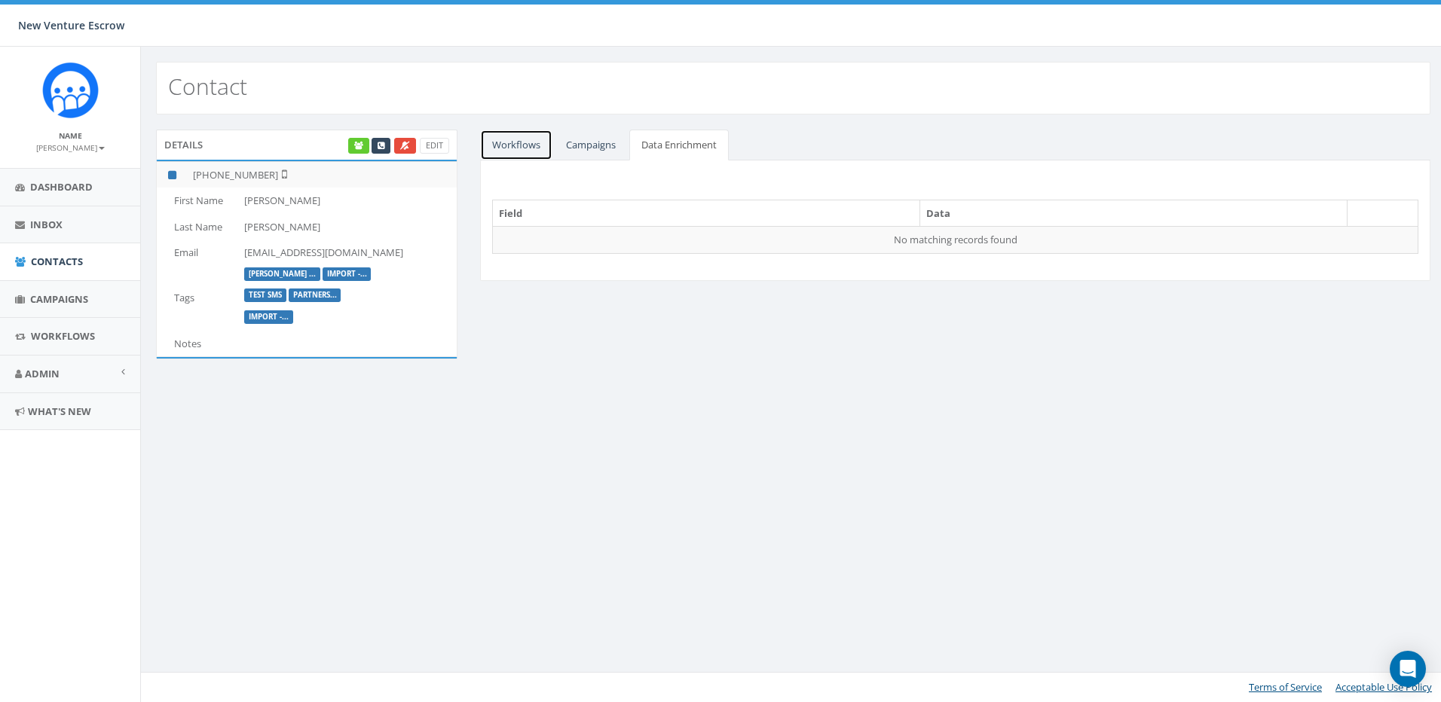
click at [526, 145] on link "Workflows" at bounding box center [516, 145] width 72 height 31
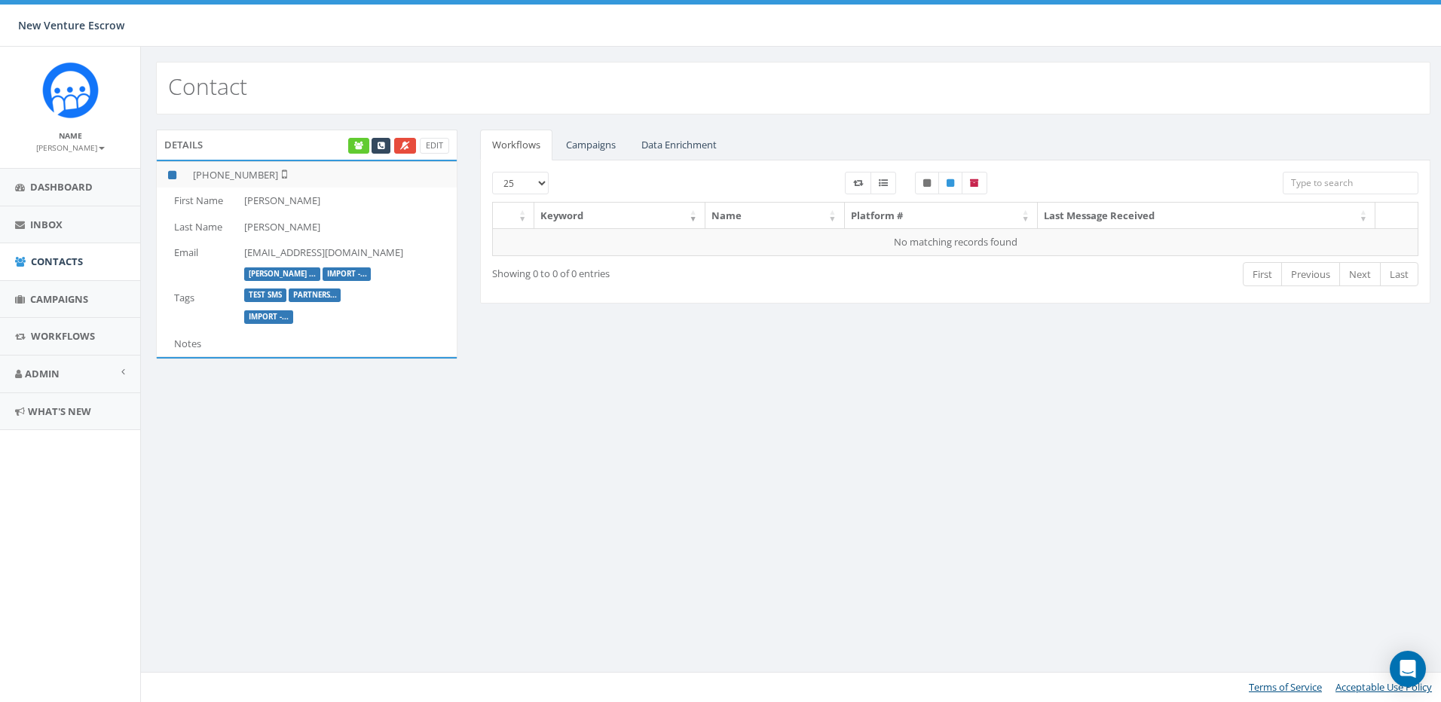
drag, startPoint x: 280, startPoint y: 255, endPoint x: 451, endPoint y: 256, distance: 170.3
click at [451, 256] on td "[EMAIL_ADDRESS][DOMAIN_NAME]" at bounding box center [347, 253] width 219 height 26
drag, startPoint x: 451, startPoint y: 256, endPoint x: 417, endPoint y: 255, distance: 33.9
click at [417, 255] on td "[EMAIL_ADDRESS][DOMAIN_NAME]" at bounding box center [347, 253] width 219 height 26
